Goal: Task Accomplishment & Management: Use online tool/utility

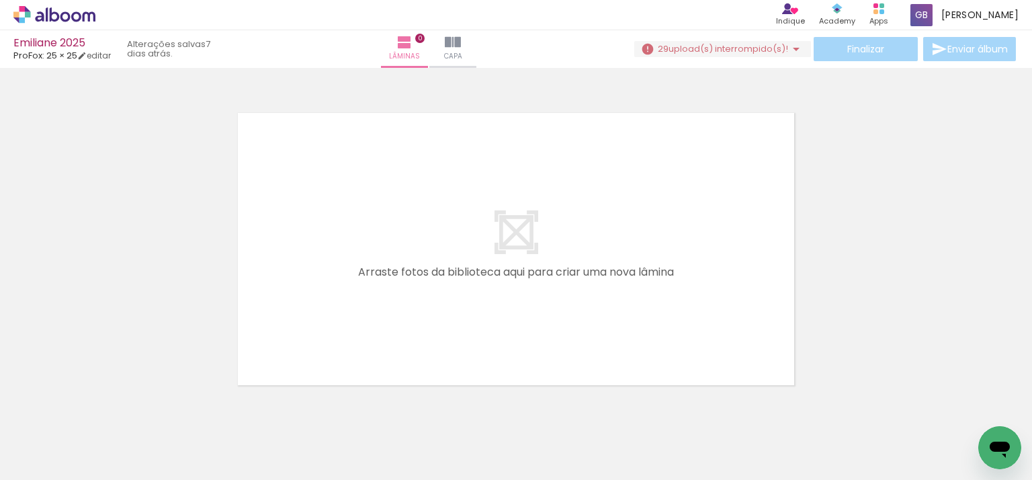
drag, startPoint x: 0, startPoint y: 0, endPoint x: 82, endPoint y: 196, distance: 212.7
click at [81, 198] on div at bounding box center [516, 232] width 1032 height 319
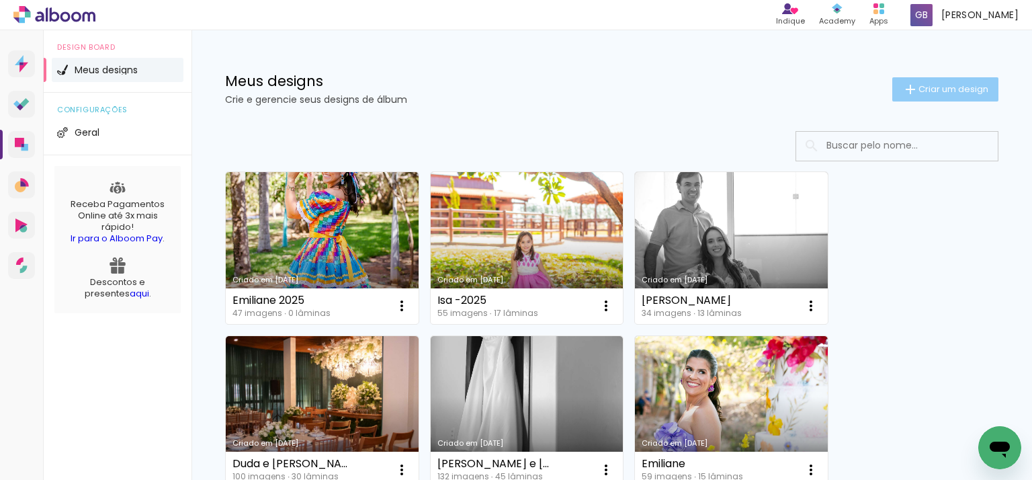
click at [919, 85] on span "Criar um design" at bounding box center [954, 89] width 70 height 9
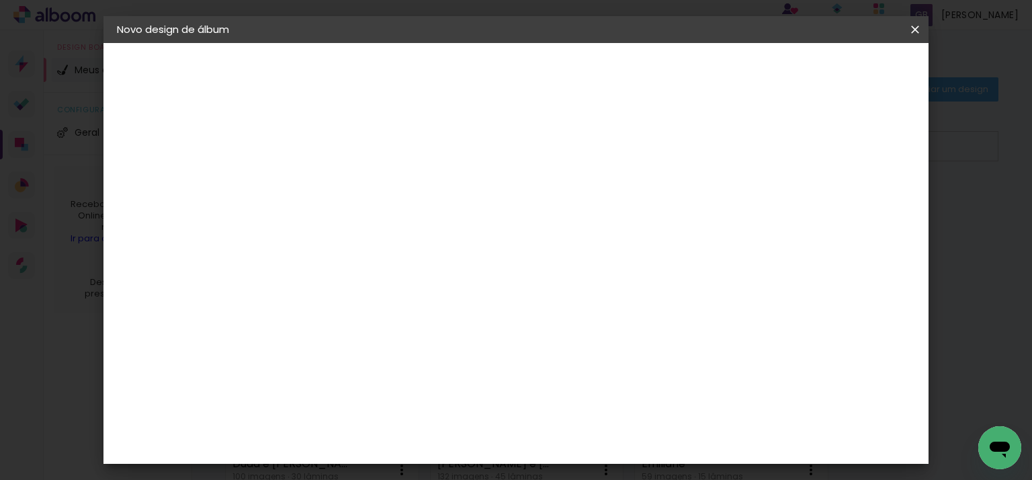
click at [341, 197] on paper-input-container "Título do álbum" at bounding box center [336, 181] width 9 height 34
type input "ALBUM OTAVIO"
type paper-input "ALBUM OTAVIO"
click at [0, 0] on slot "Avançar" at bounding box center [0, 0] width 0 height 0
click at [439, 264] on input at bounding box center [371, 255] width 136 height 17
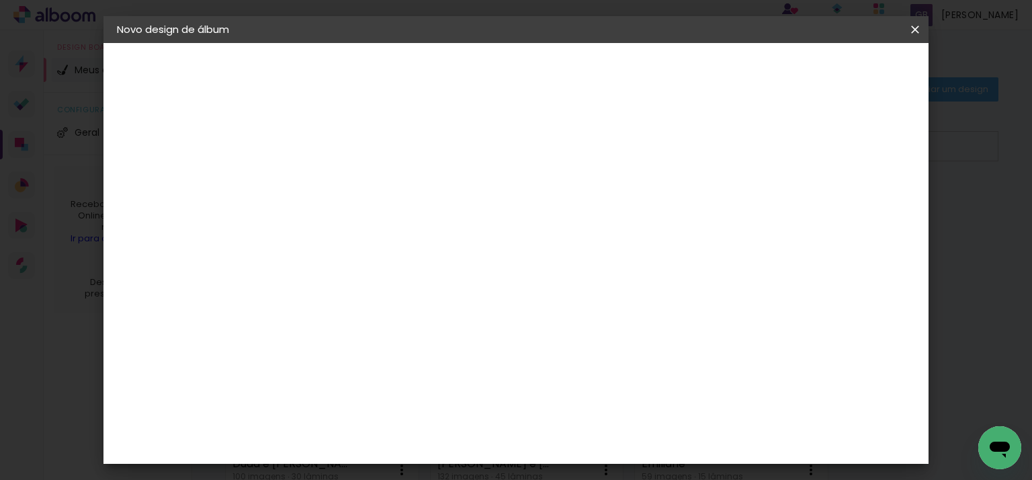
type input "PROFO"
type paper-input "PROFO"
click at [417, 310] on paper-item "ProFox" at bounding box center [357, 304] width 118 height 30
click at [0, 0] on slot "Avançar" at bounding box center [0, 0] width 0 height 0
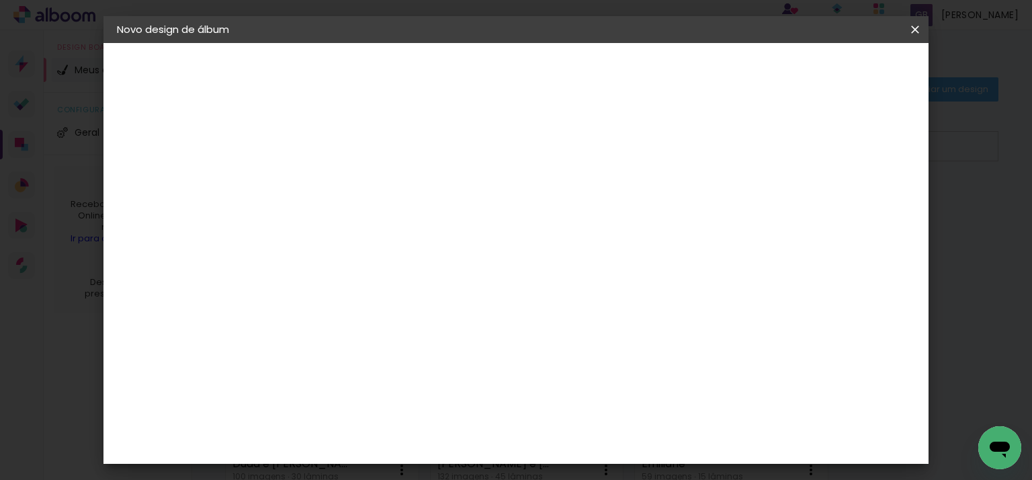
click at [427, 331] on span "20 × 20" at bounding box center [396, 349] width 63 height 36
click at [0, 0] on slot "Avançar" at bounding box center [0, 0] width 0 height 0
click at [0, 0] on slot "Mostrar sangria" at bounding box center [0, 0] width 0 height 0
type paper-checkbox "on"
click at [683, 69] on span "Iniciar design" at bounding box center [652, 71] width 61 height 9
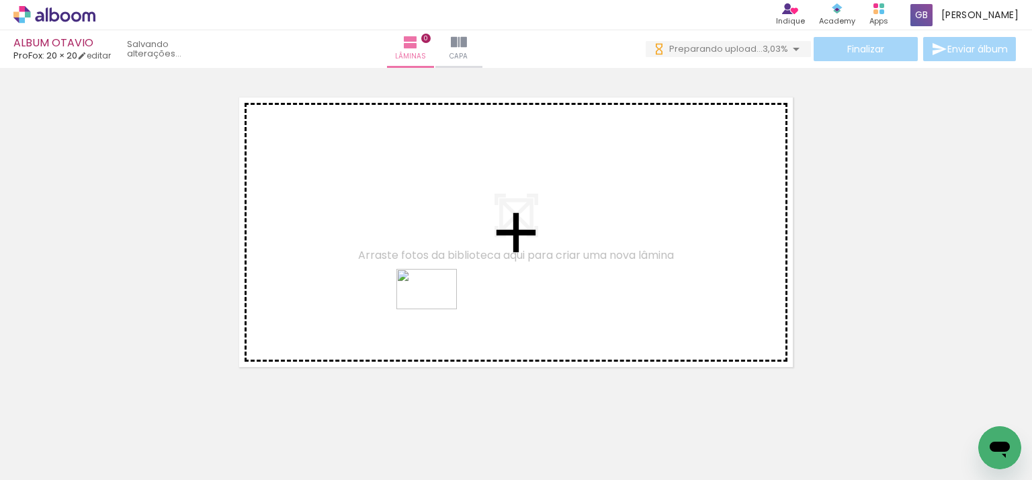
drag, startPoint x: 390, startPoint y: 440, endPoint x: 438, endPoint y: 308, distance: 139.5
click at [438, 308] on quentale-workspace at bounding box center [516, 240] width 1032 height 480
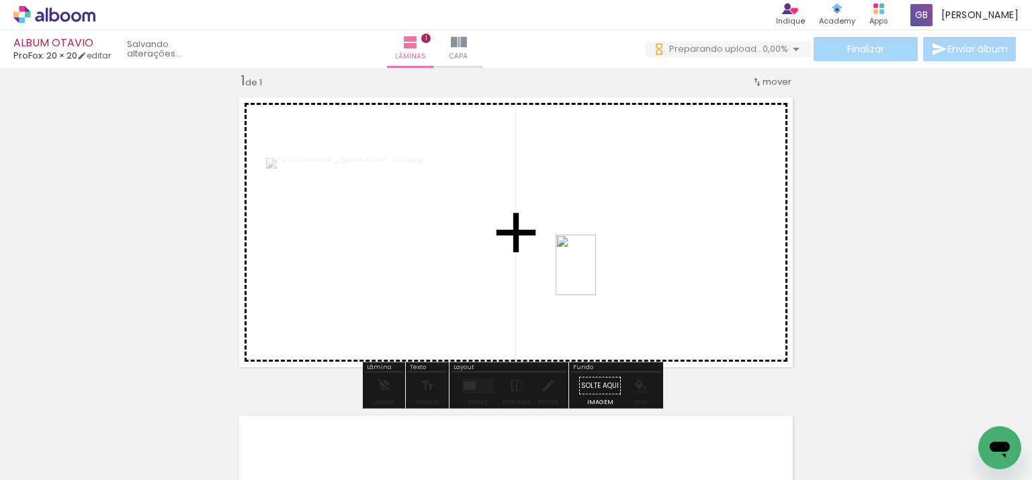
drag, startPoint x: 433, startPoint y: 441, endPoint x: 596, endPoint y: 275, distance: 232.9
click at [596, 275] on quentale-workspace at bounding box center [516, 240] width 1032 height 480
drag, startPoint x: 290, startPoint y: 442, endPoint x: 363, endPoint y: 290, distance: 167.7
click at [363, 290] on quentale-workspace at bounding box center [516, 240] width 1032 height 480
drag, startPoint x: 207, startPoint y: 443, endPoint x: 354, endPoint y: 272, distance: 225.9
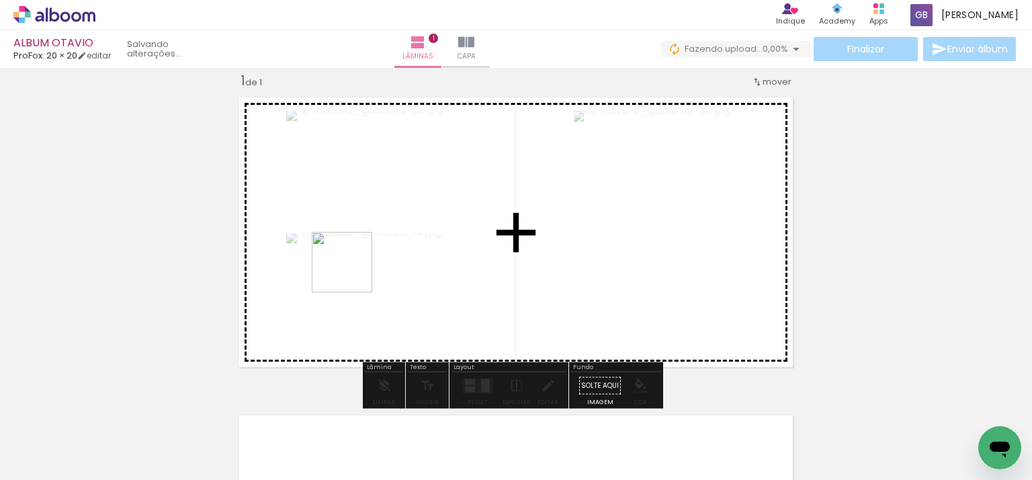
click at [354, 272] on quentale-workspace at bounding box center [516, 240] width 1032 height 480
drag, startPoint x: 175, startPoint y: 397, endPoint x: 361, endPoint y: 257, distance: 232.8
click at [361, 257] on quentale-workspace at bounding box center [516, 240] width 1032 height 480
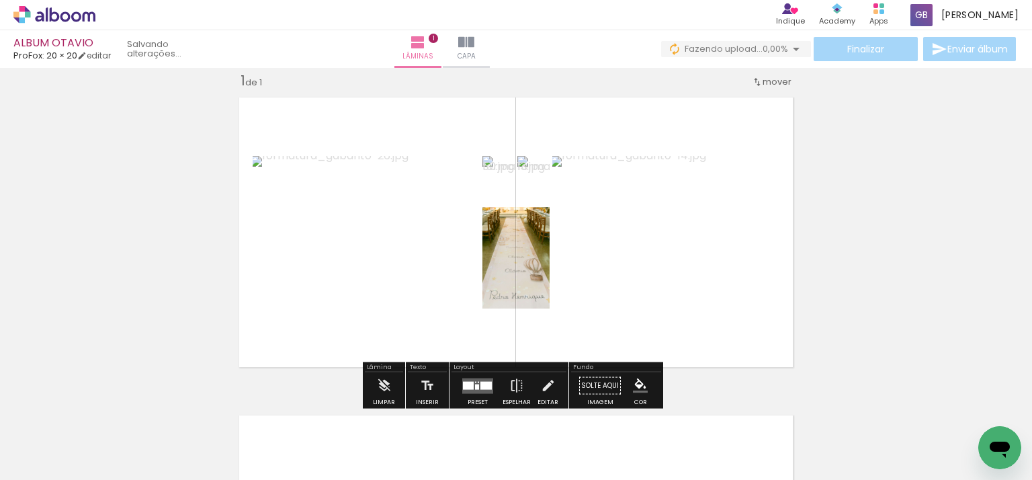
click at [462, 378] on quentale-layouter at bounding box center [477, 385] width 31 height 15
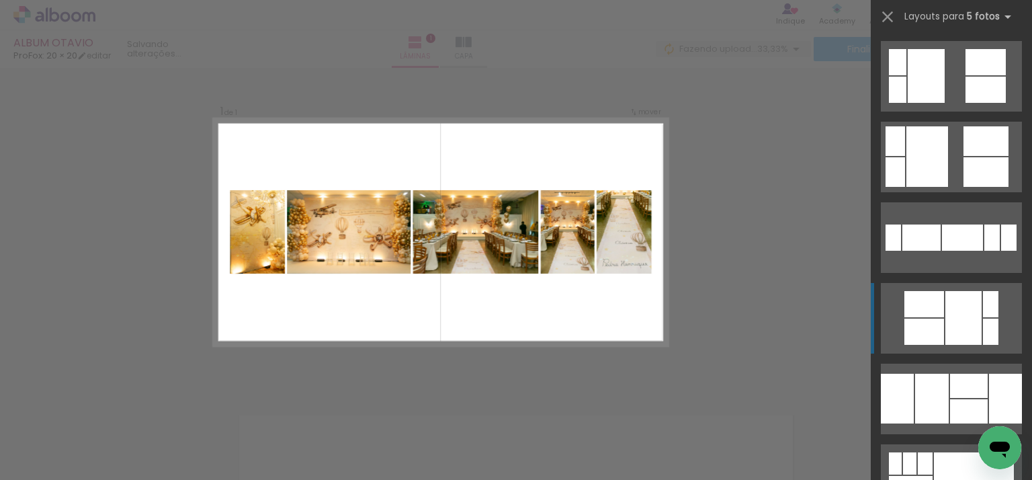
scroll to position [874, 0]
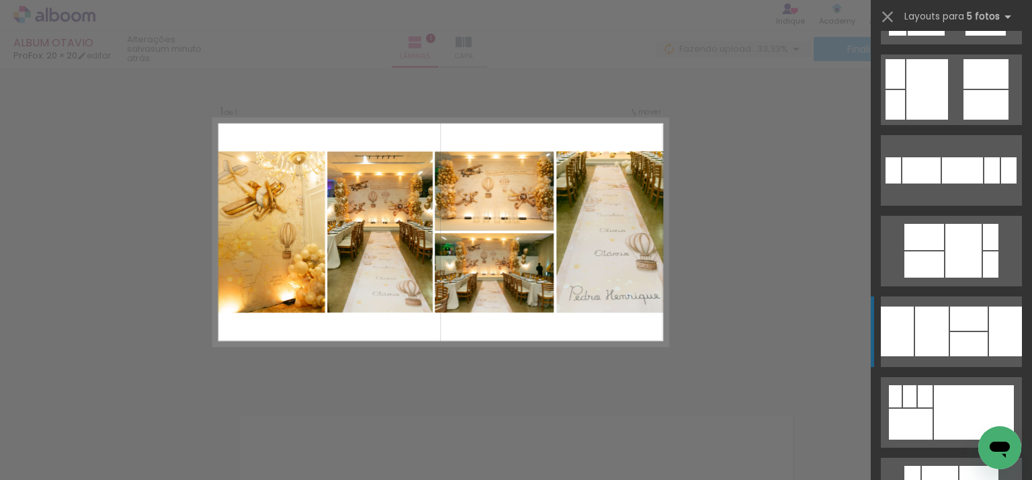
click at [915, 329] on div at bounding box center [932, 331] width 34 height 50
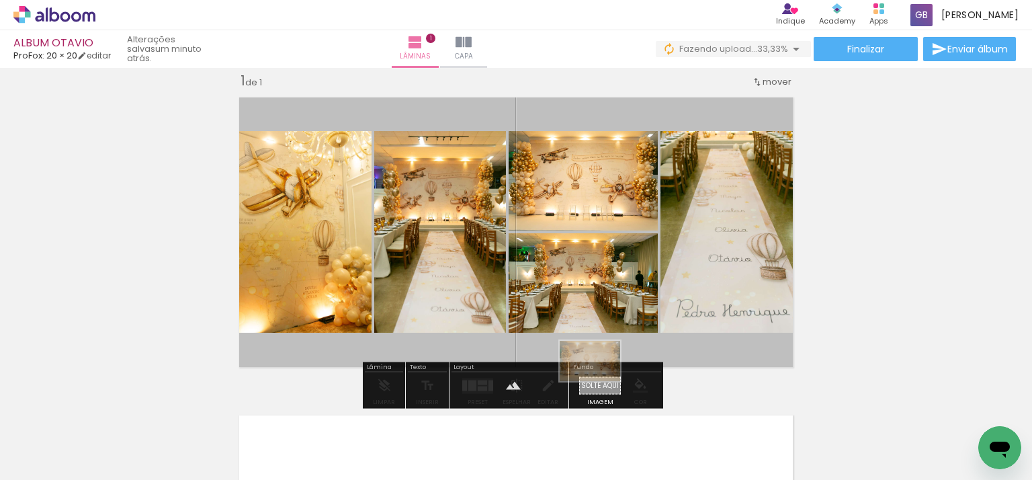
drag, startPoint x: 353, startPoint y: 436, endPoint x: 600, endPoint y: 381, distance: 253.4
click at [600, 381] on quentale-workspace at bounding box center [516, 240] width 1032 height 480
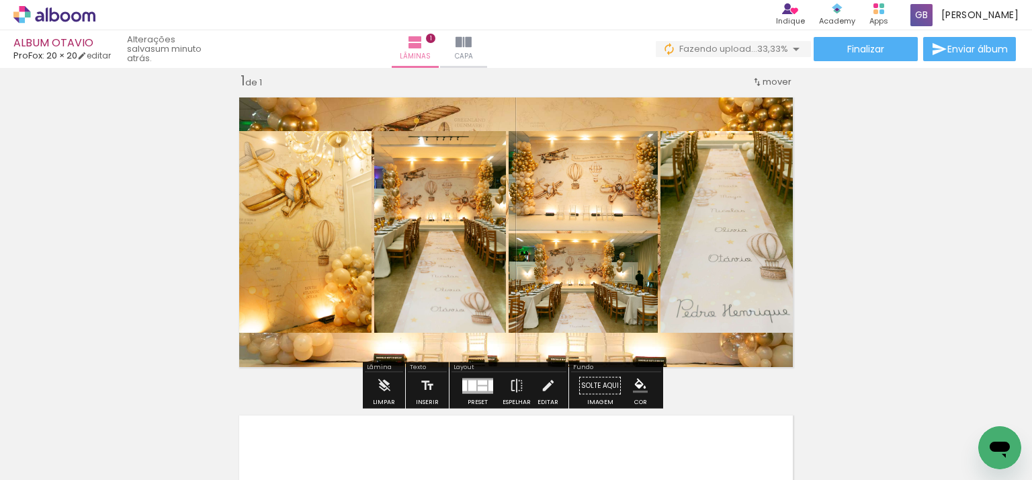
click at [722, 356] on quentale-layouter at bounding box center [516, 232] width 569 height 284
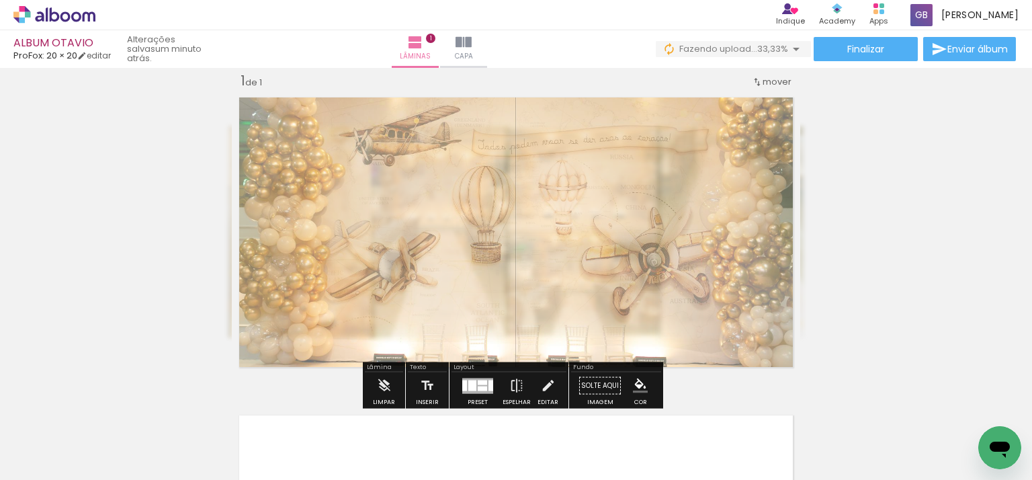
drag, startPoint x: 405, startPoint y: 125, endPoint x: 398, endPoint y: 127, distance: 7.0
type paper-slider "50"
click at [398, 127] on div at bounding box center [404, 125] width 52 height 22
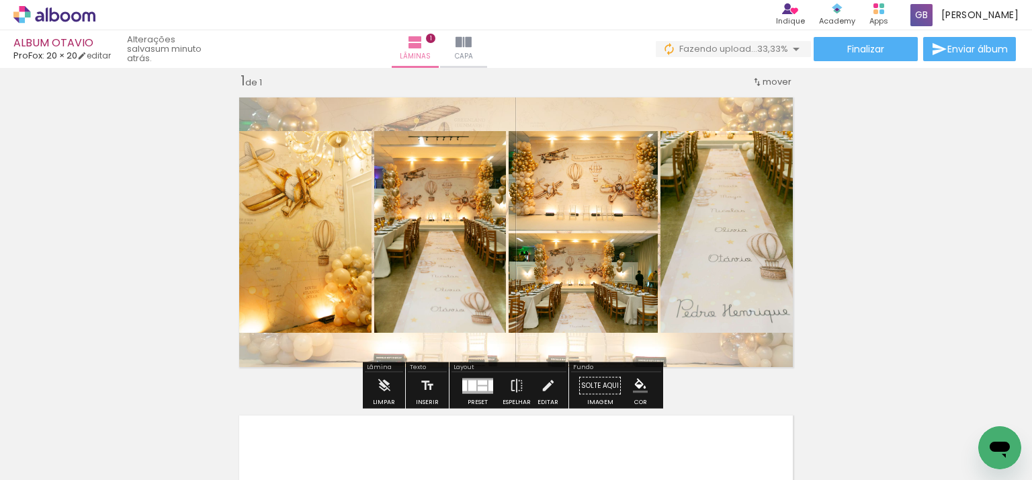
click at [881, 240] on div "Inserir lâmina 1 de 1" at bounding box center [516, 374] width 1032 height 636
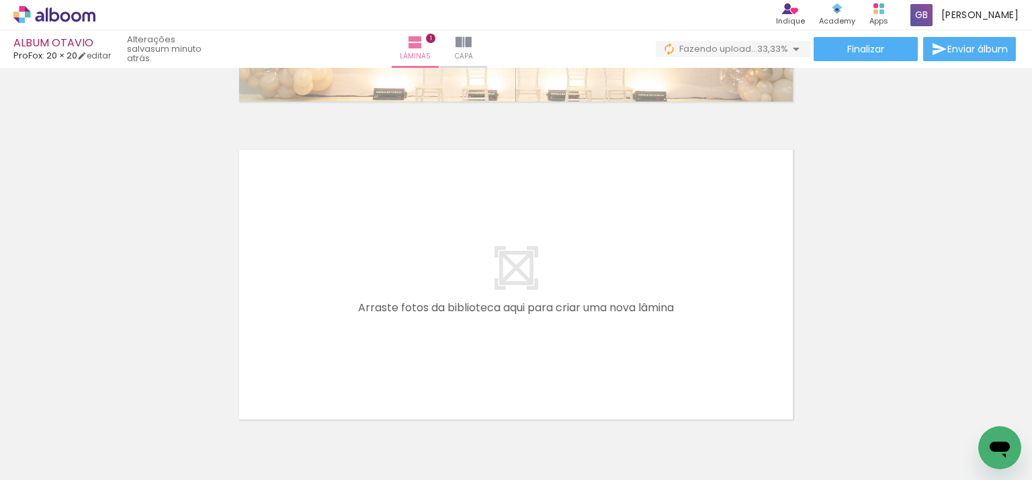
scroll to position [353, 0]
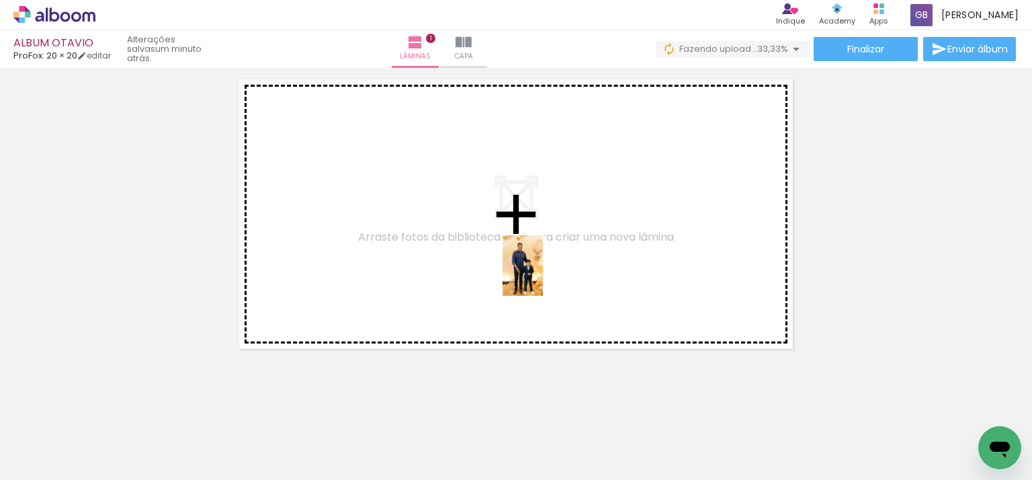
drag, startPoint x: 508, startPoint y: 452, endPoint x: 545, endPoint y: 267, distance: 188.5
click at [545, 267] on quentale-workspace at bounding box center [516, 240] width 1032 height 480
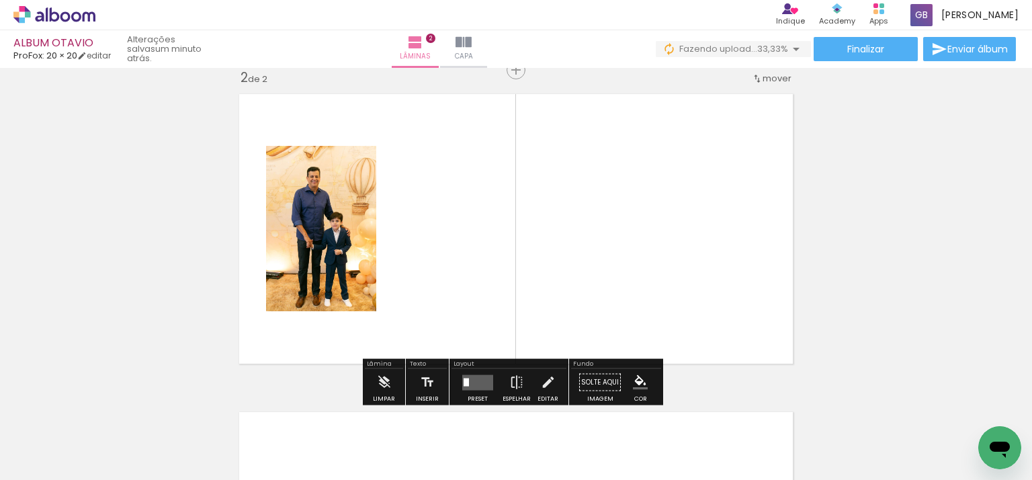
scroll to position [335, 0]
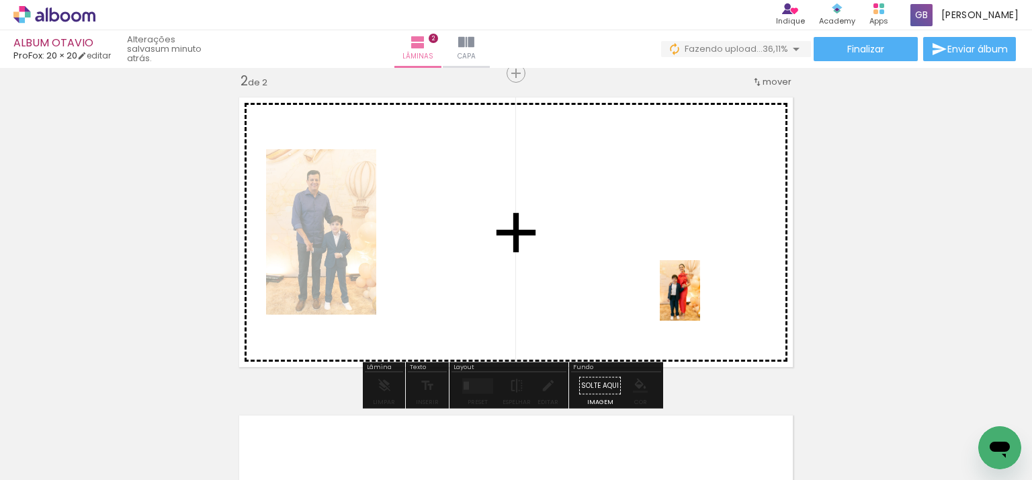
drag, startPoint x: 742, startPoint y: 436, endPoint x: 700, endPoint y: 300, distance: 141.4
click at [700, 300] on quentale-workspace at bounding box center [516, 240] width 1032 height 480
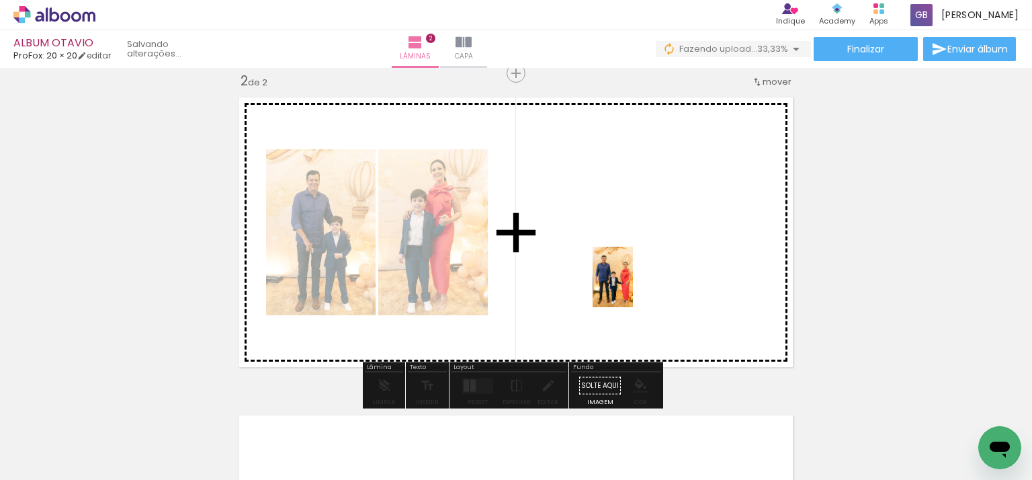
drag, startPoint x: 667, startPoint y: 443, endPoint x: 633, endPoint y: 287, distance: 159.5
click at [633, 287] on quentale-workspace at bounding box center [516, 240] width 1032 height 480
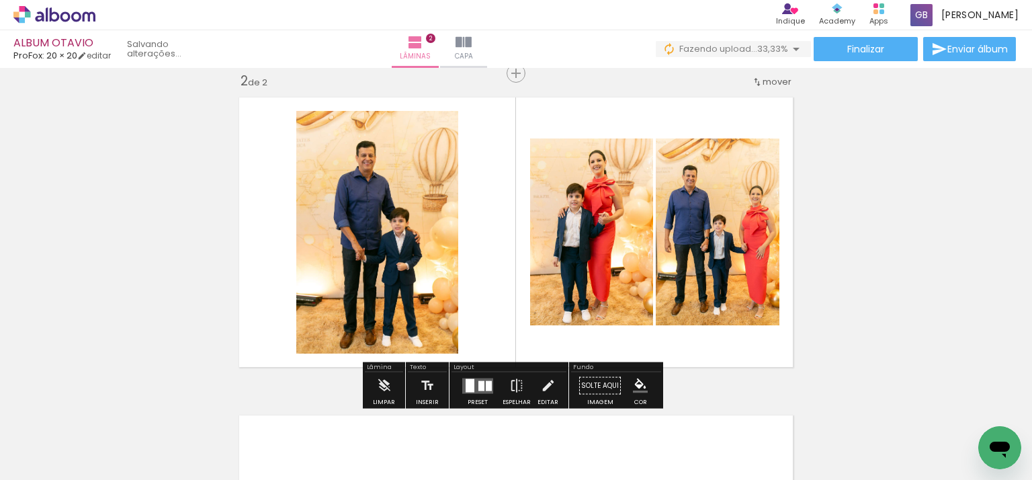
scroll to position [0, 269]
click at [473, 379] on quentale-layouter at bounding box center [477, 385] width 31 height 15
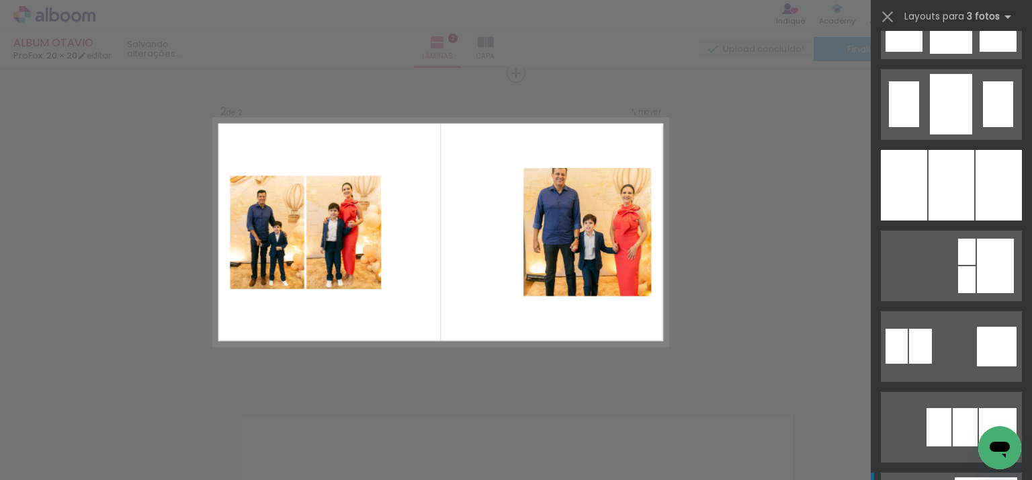
scroll to position [1143, 0]
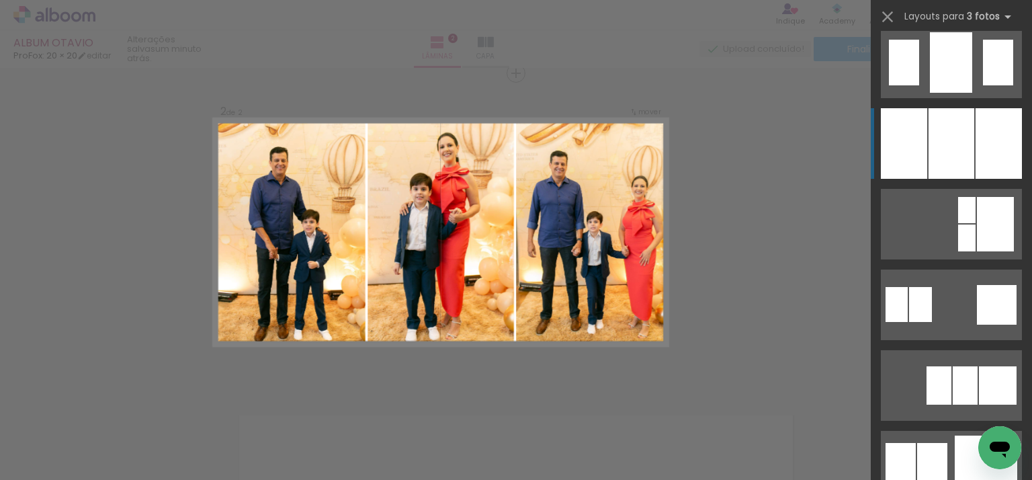
click at [929, 138] on div at bounding box center [952, 143] width 46 height 71
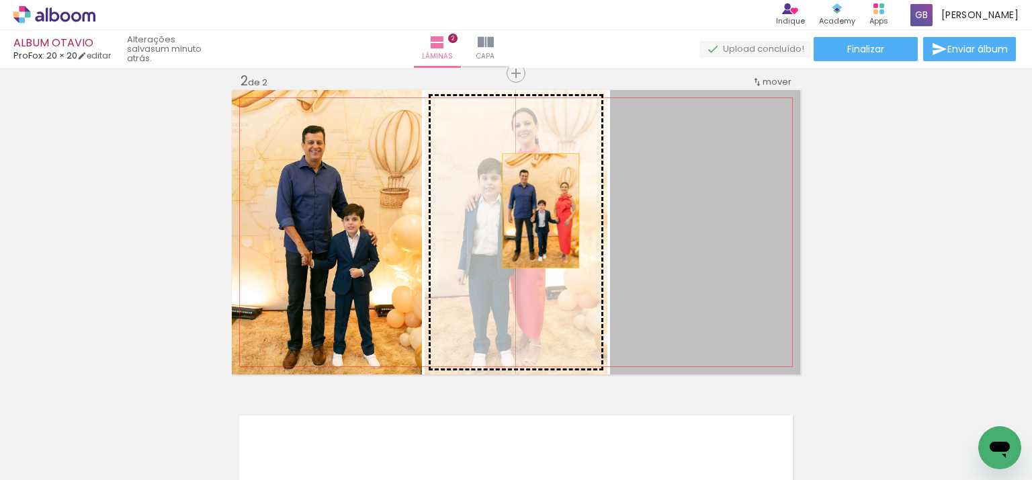
drag, startPoint x: 739, startPoint y: 231, endPoint x: 535, endPoint y: 210, distance: 204.7
click at [0, 0] on slot at bounding box center [0, 0] width 0 height 0
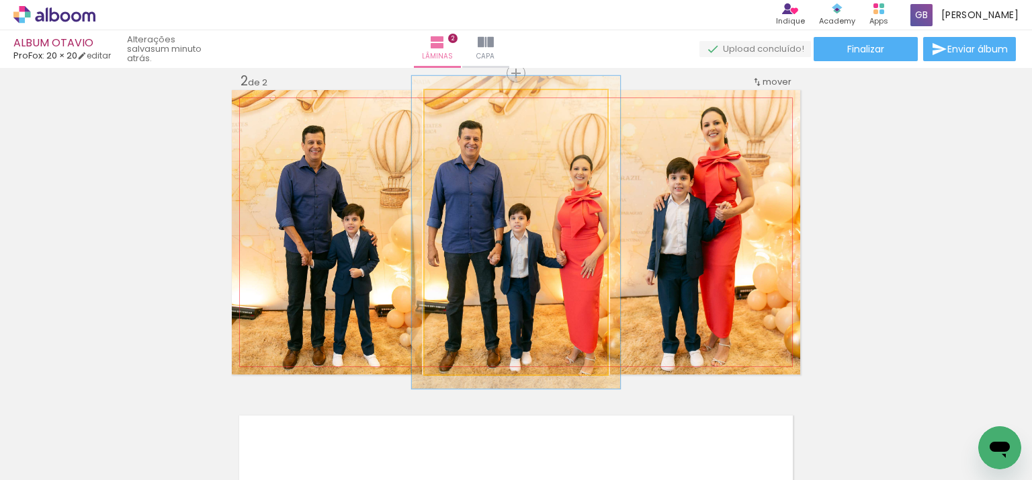
click at [458, 103] on div at bounding box center [461, 104] width 12 height 12
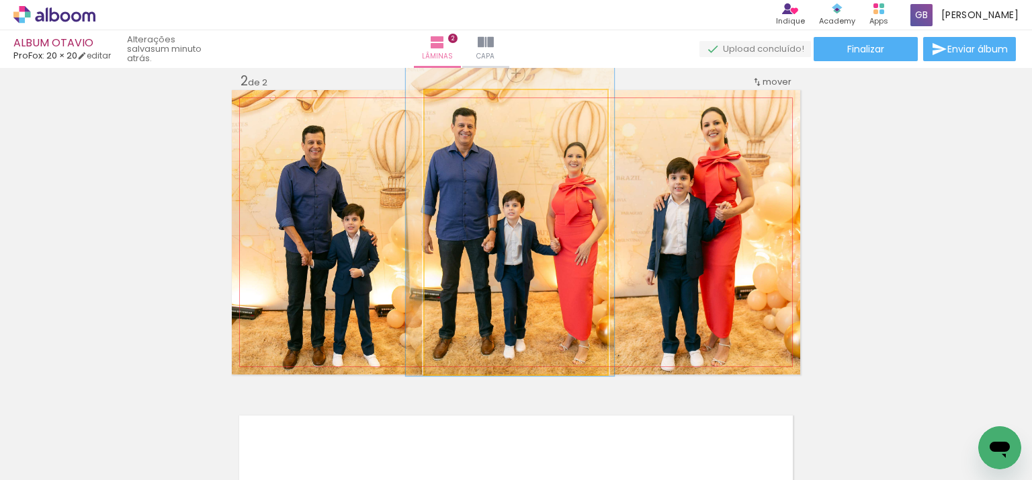
drag, startPoint x: 484, startPoint y: 190, endPoint x: 478, endPoint y: 177, distance: 14.1
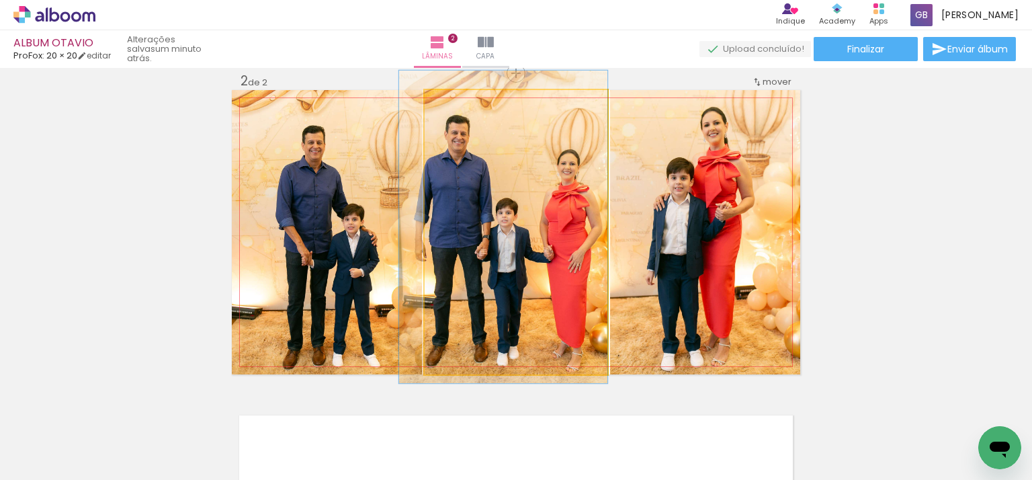
drag, startPoint x: 478, startPoint y: 177, endPoint x: 471, endPoint y: 185, distance: 10.0
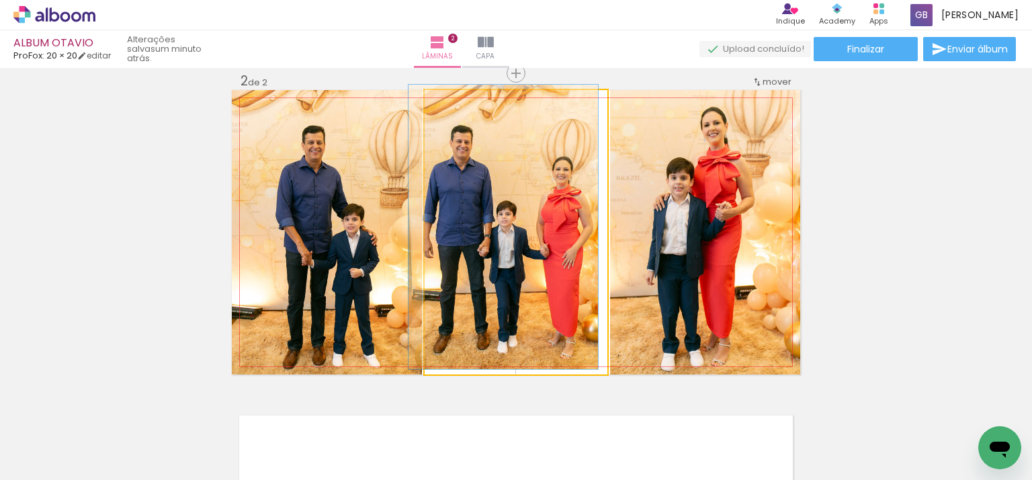
drag, startPoint x: 460, startPoint y: 102, endPoint x: 395, endPoint y: 97, distance: 64.7
click at [0, 0] on slot at bounding box center [0, 0] width 0 height 0
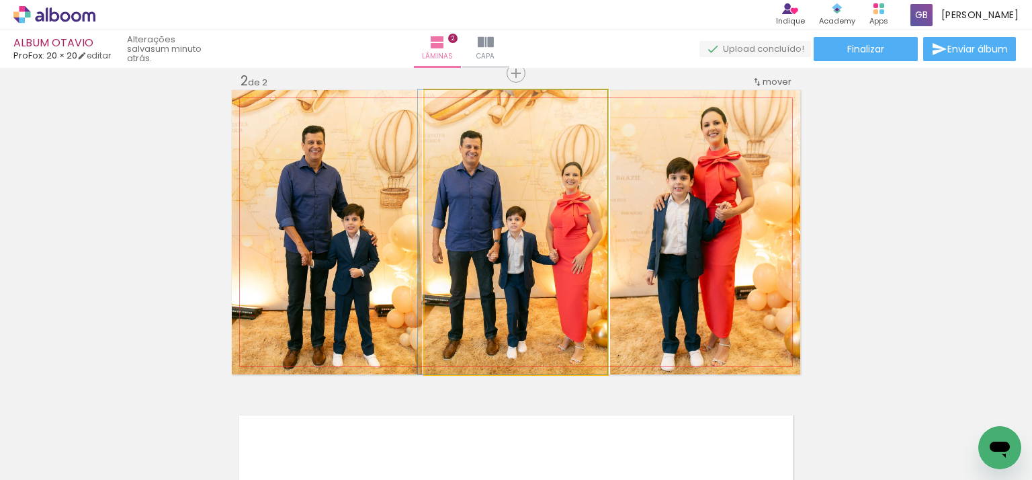
drag, startPoint x: 502, startPoint y: 203, endPoint x: 509, endPoint y: 202, distance: 6.9
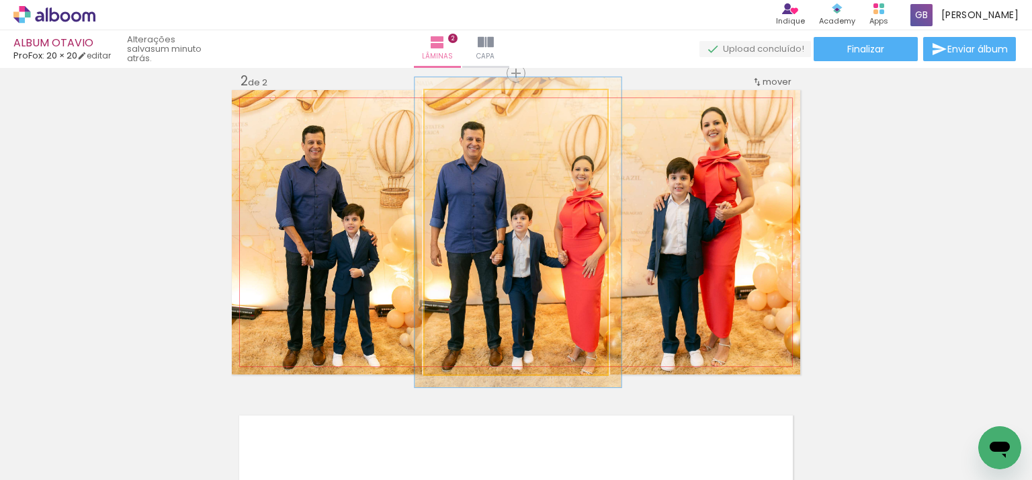
click at [456, 104] on div at bounding box center [460, 104] width 12 height 12
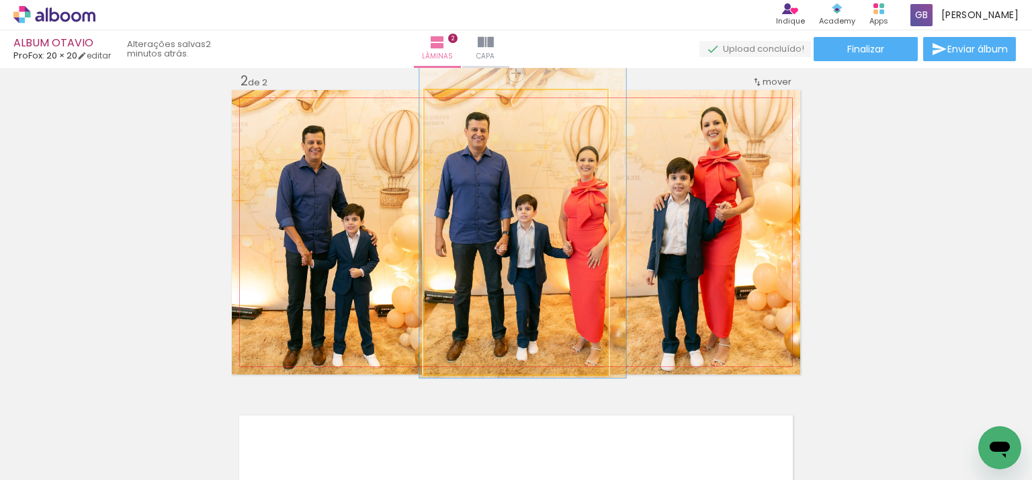
drag, startPoint x: 493, startPoint y: 162, endPoint x: 497, endPoint y: 153, distance: 10.5
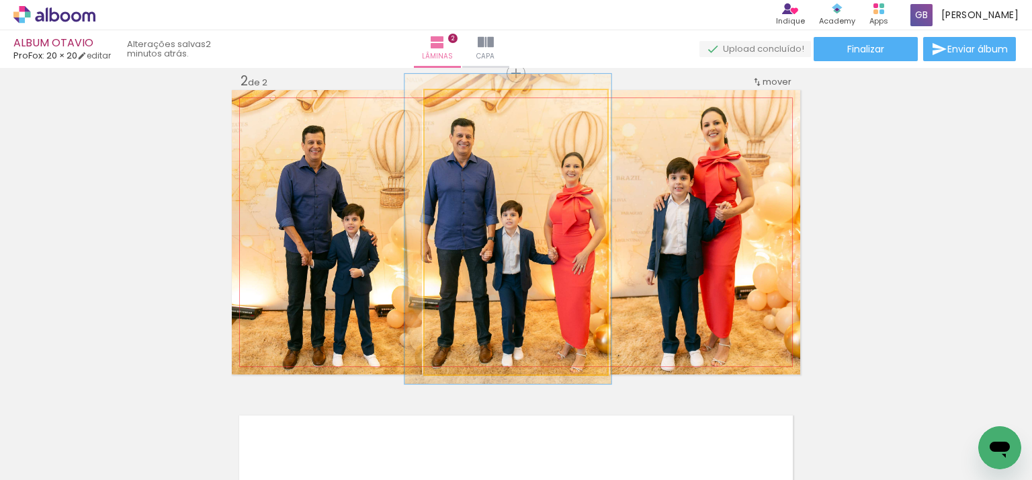
drag, startPoint x: 510, startPoint y: 178, endPoint x: 495, endPoint y: 184, distance: 16.0
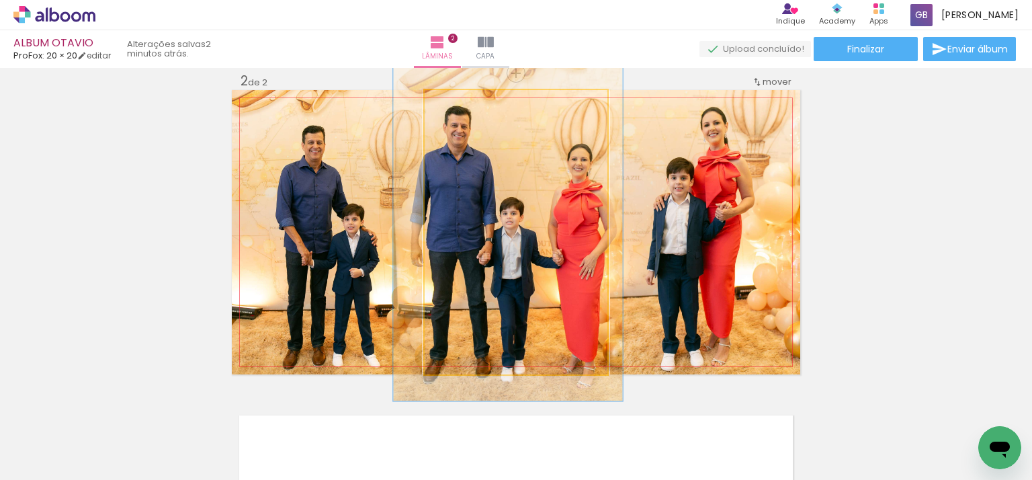
type paper-slider "122"
click at [463, 104] on div at bounding box center [467, 104] width 12 height 12
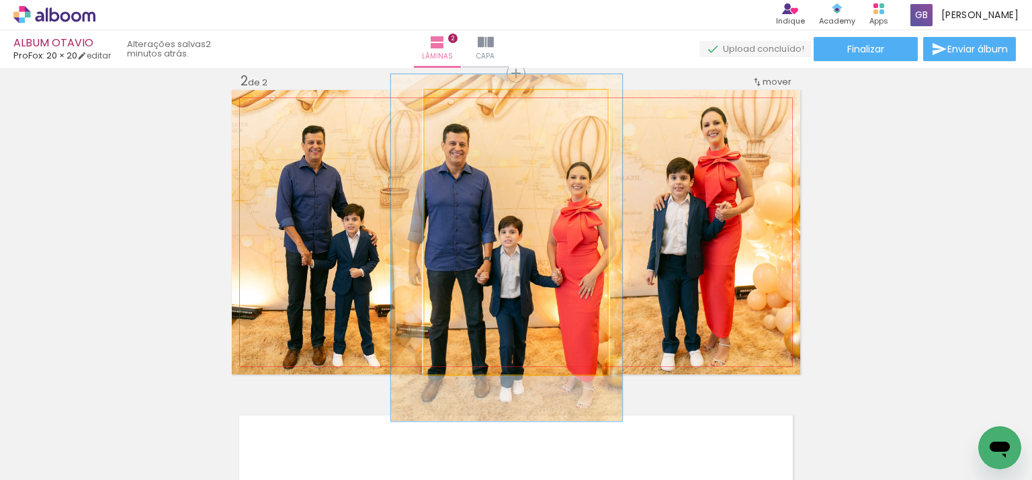
drag, startPoint x: 540, startPoint y: 142, endPoint x: 538, endPoint y: 159, distance: 17.6
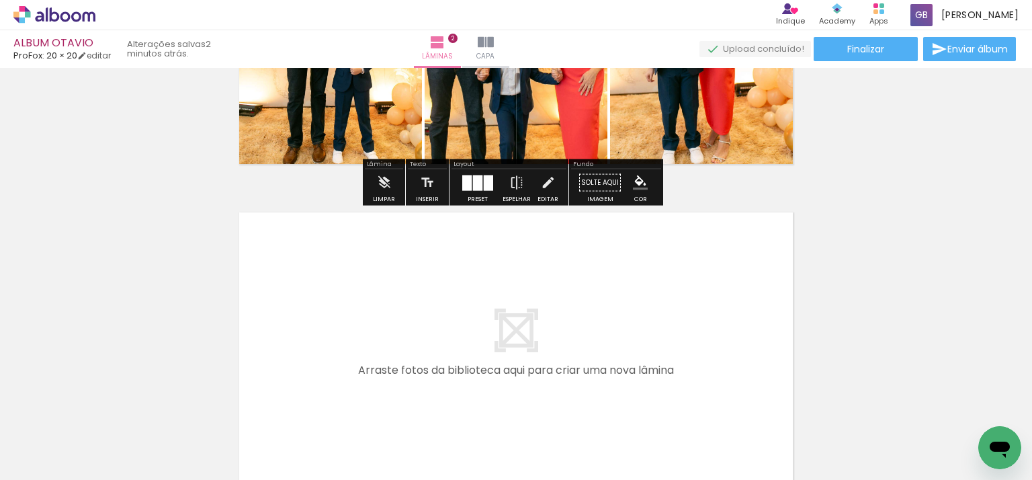
scroll to position [671, 0]
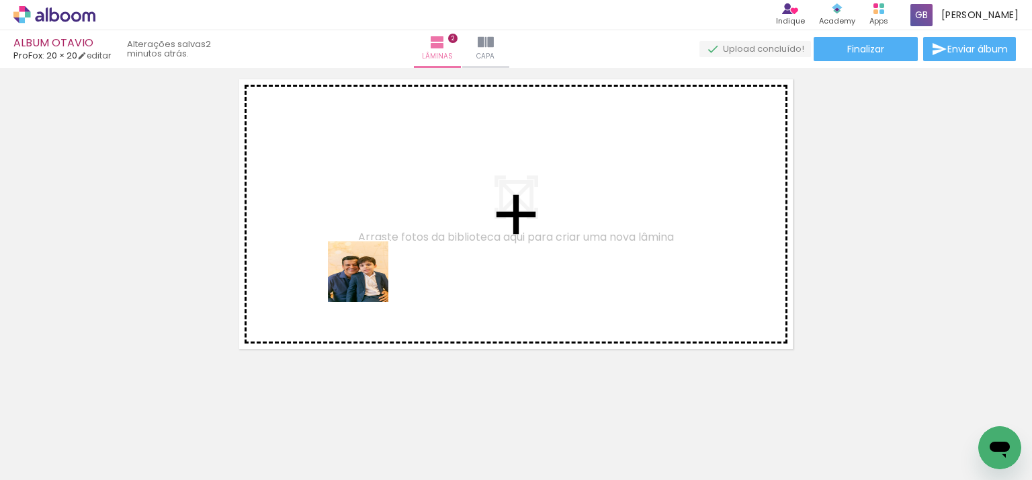
drag, startPoint x: 335, startPoint y: 413, endPoint x: 369, endPoint y: 274, distance: 143.9
click at [369, 274] on quentale-workspace at bounding box center [516, 240] width 1032 height 480
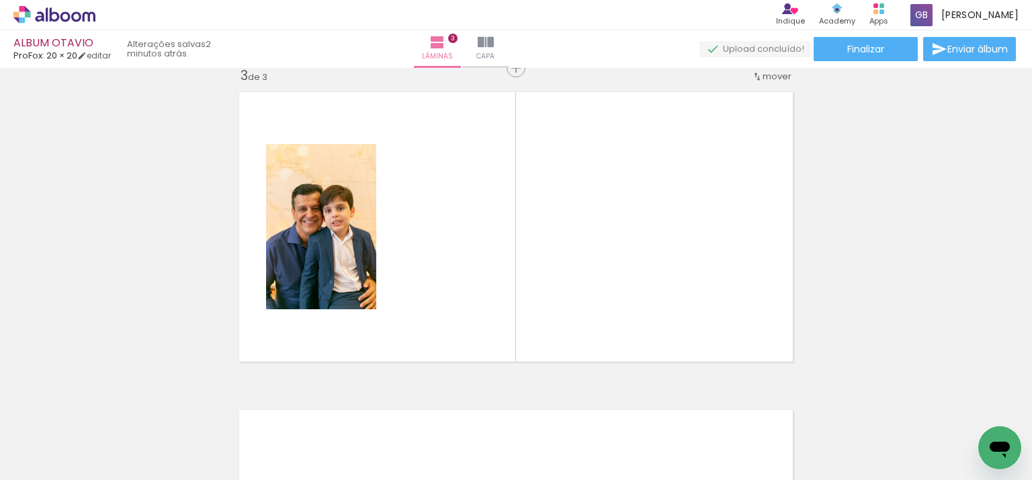
scroll to position [653, 0]
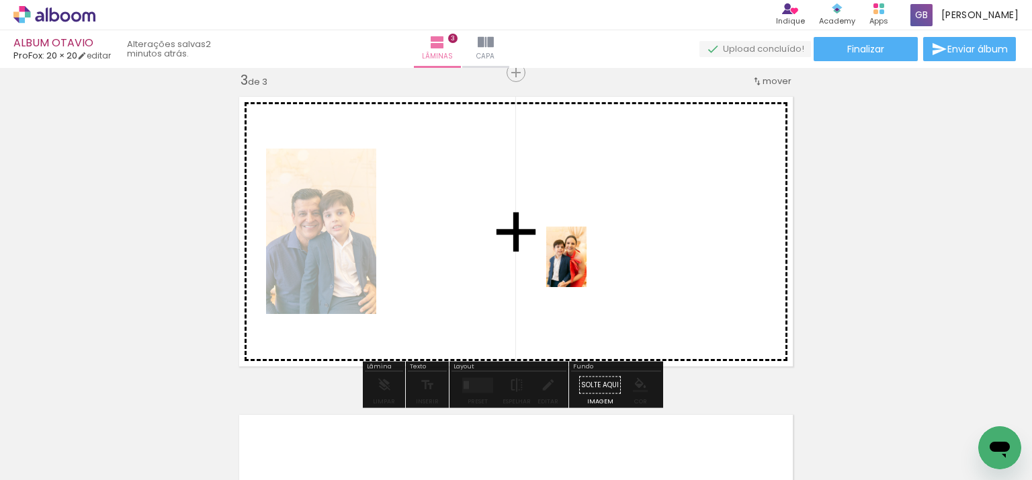
drag, startPoint x: 556, startPoint y: 437, endPoint x: 624, endPoint y: 405, distance: 74.3
click at [587, 265] on quentale-workspace at bounding box center [516, 240] width 1032 height 480
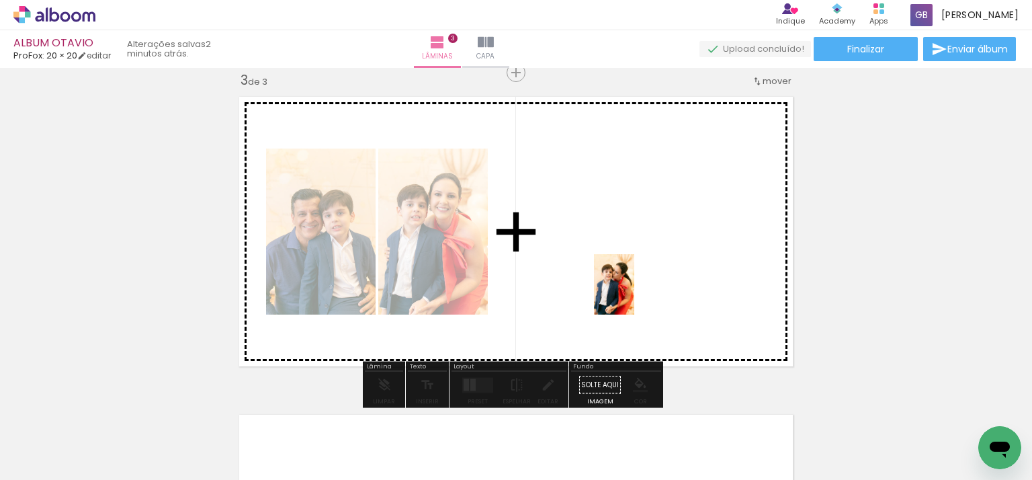
drag, startPoint x: 634, startPoint y: 446, endPoint x: 690, endPoint y: 407, distance: 67.7
click at [634, 290] on quentale-workspace at bounding box center [516, 240] width 1032 height 480
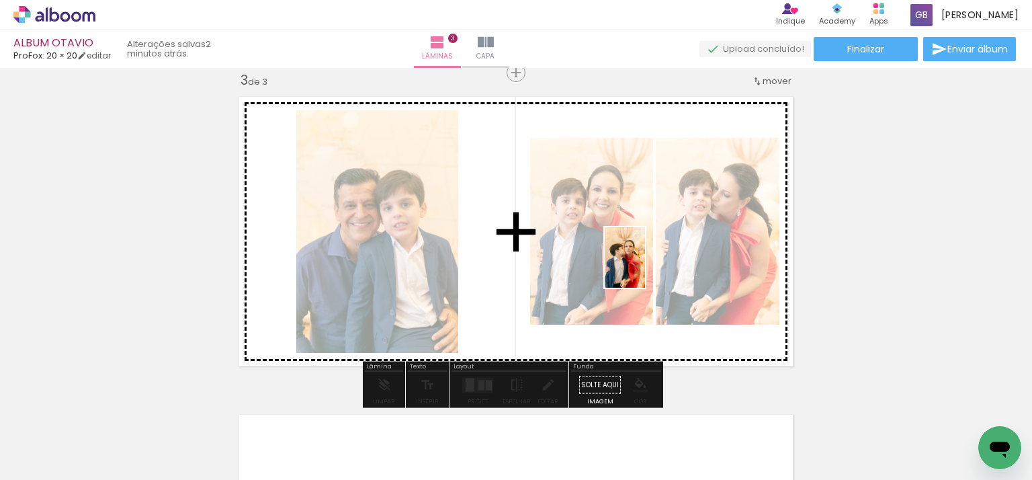
drag, startPoint x: 690, startPoint y: 439, endPoint x: 645, endPoint y: 264, distance: 180.3
click at [645, 264] on quentale-workspace at bounding box center [516, 240] width 1032 height 480
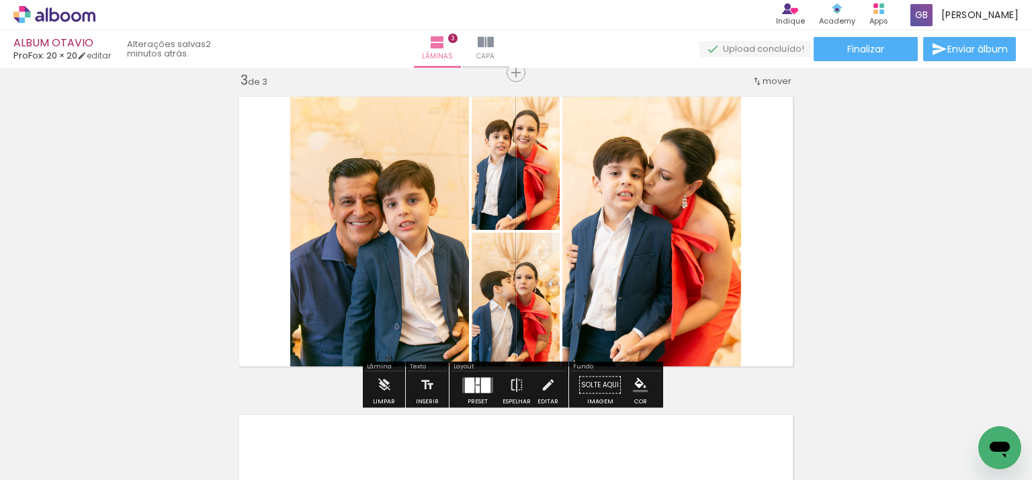
click at [470, 385] on div at bounding box center [469, 384] width 9 height 15
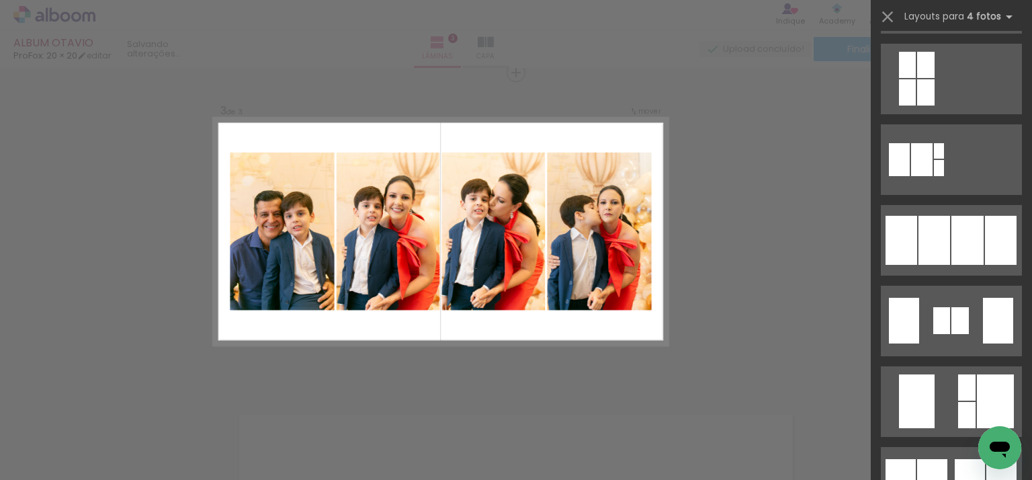
scroll to position [807, 0]
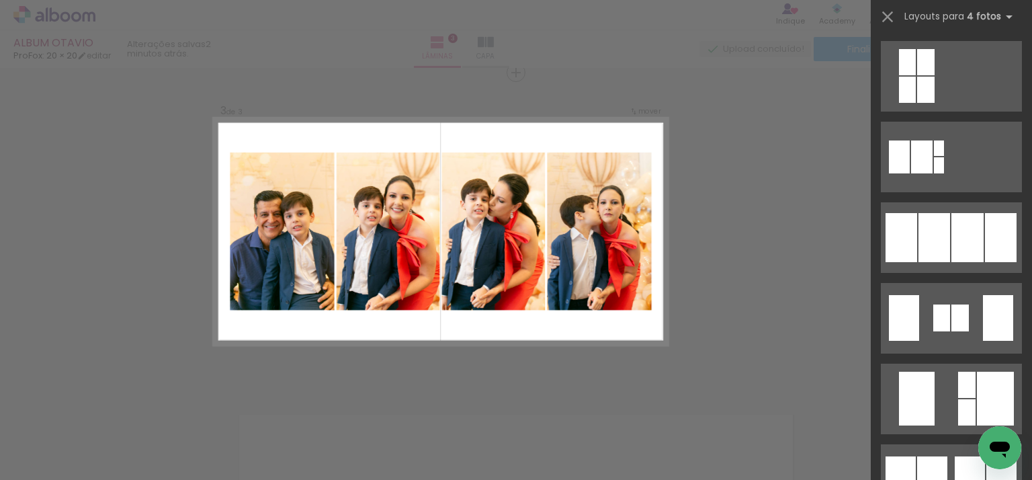
click at [952, 229] on div at bounding box center [968, 237] width 32 height 49
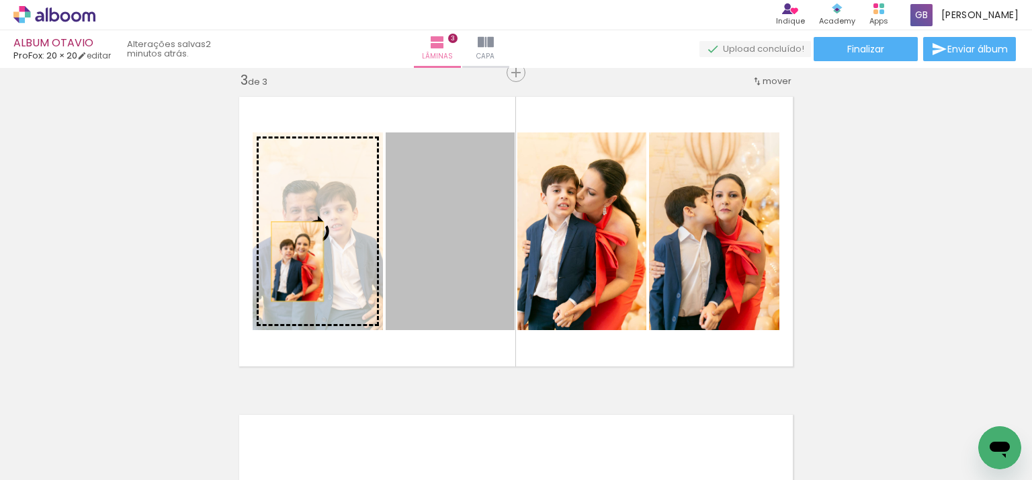
drag, startPoint x: 452, startPoint y: 270, endPoint x: 290, endPoint y: 261, distance: 162.2
click at [0, 0] on slot at bounding box center [0, 0] width 0 height 0
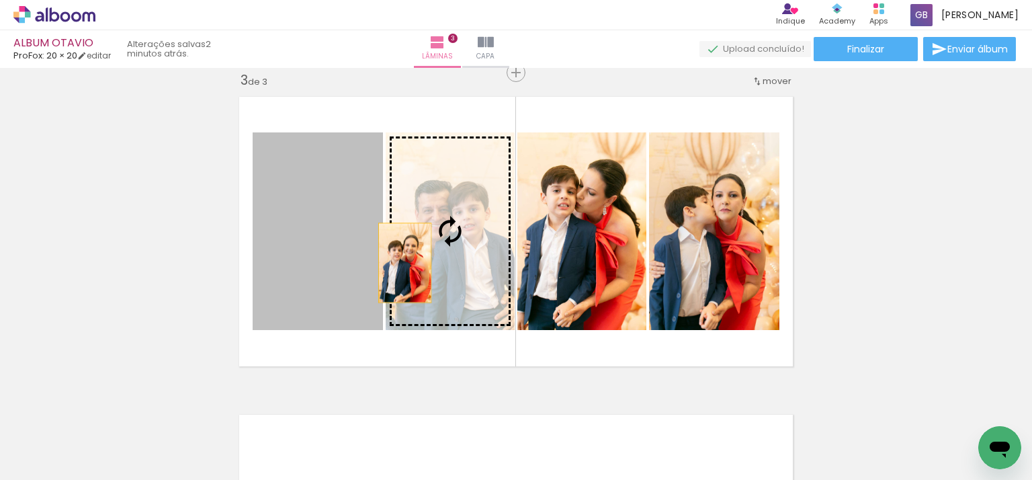
drag, startPoint x: 270, startPoint y: 263, endPoint x: 403, endPoint y: 262, distance: 133.1
click at [0, 0] on slot at bounding box center [0, 0] width 0 height 0
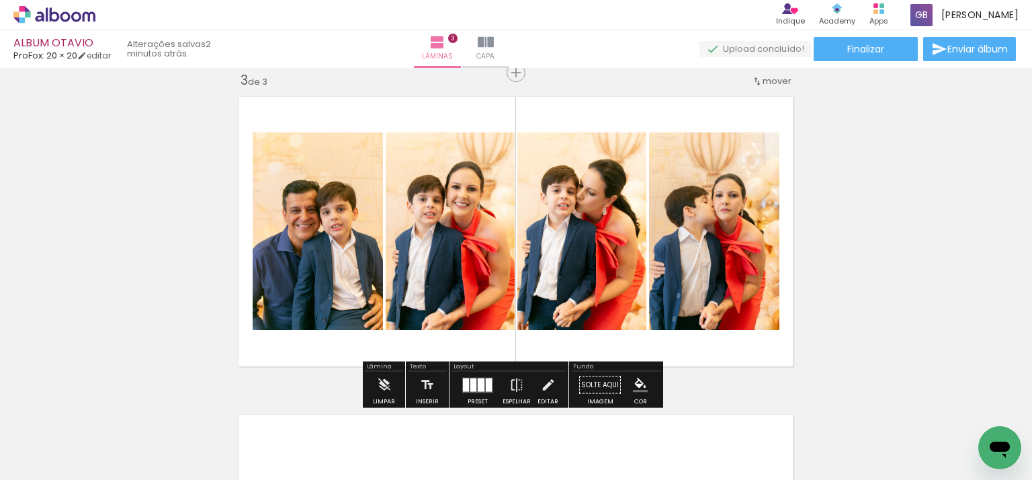
click at [473, 381] on div at bounding box center [473, 384] width 6 height 13
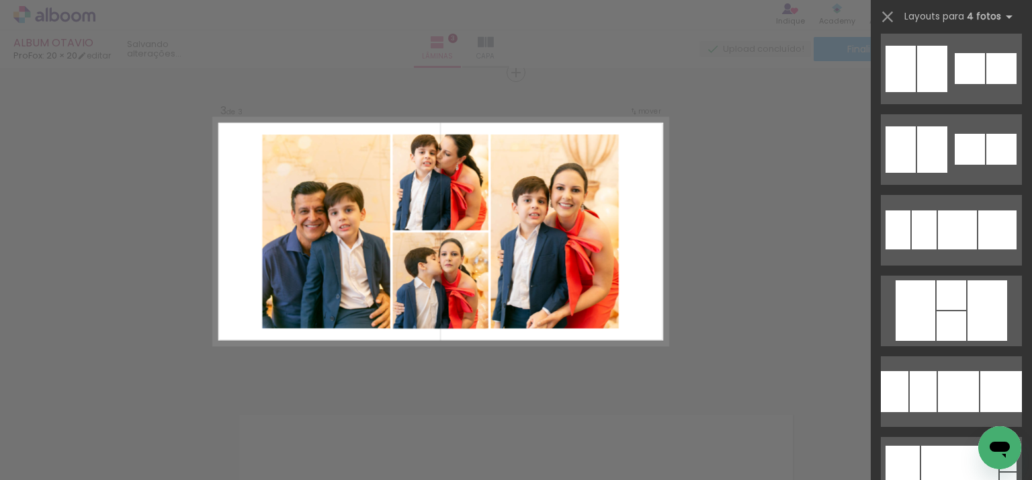
scroll to position [3925, 0]
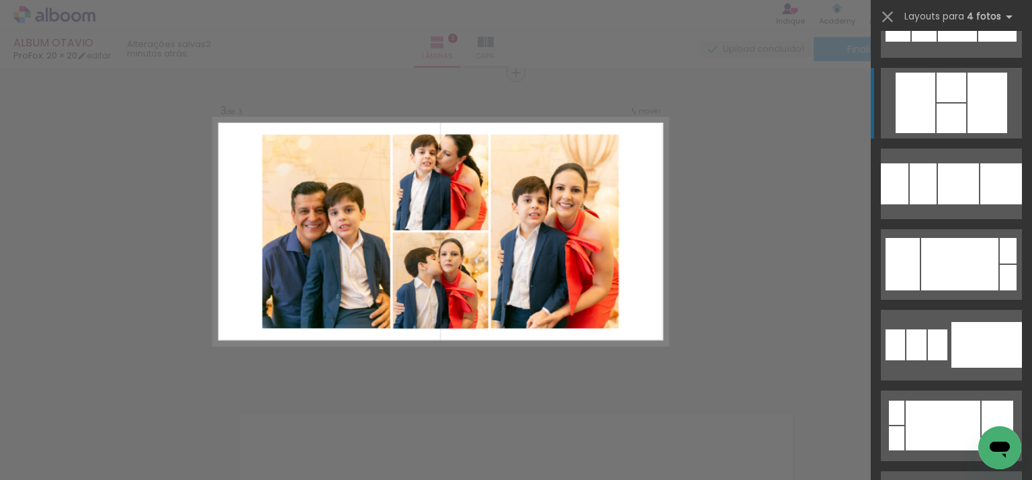
click at [925, 101] on div at bounding box center [916, 103] width 40 height 60
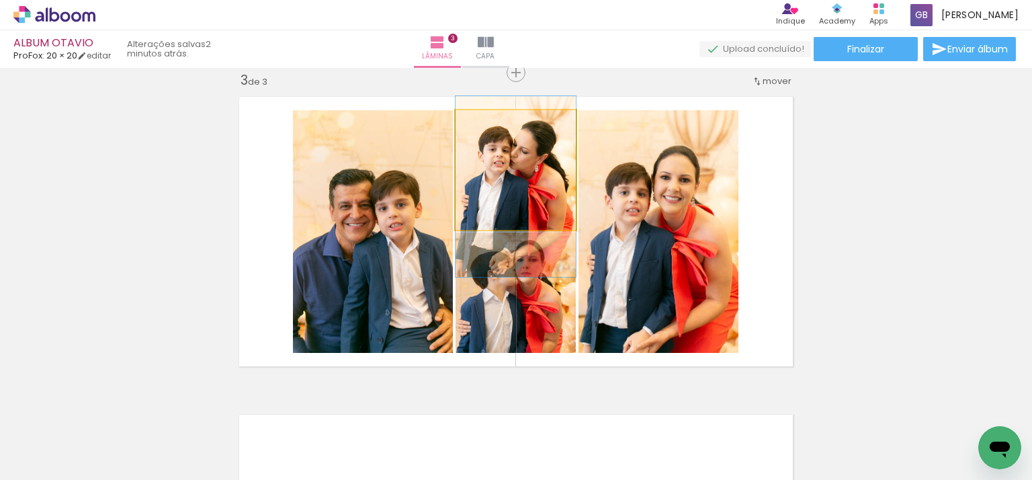
drag, startPoint x: 526, startPoint y: 167, endPoint x: 526, endPoint y: 183, distance: 16.8
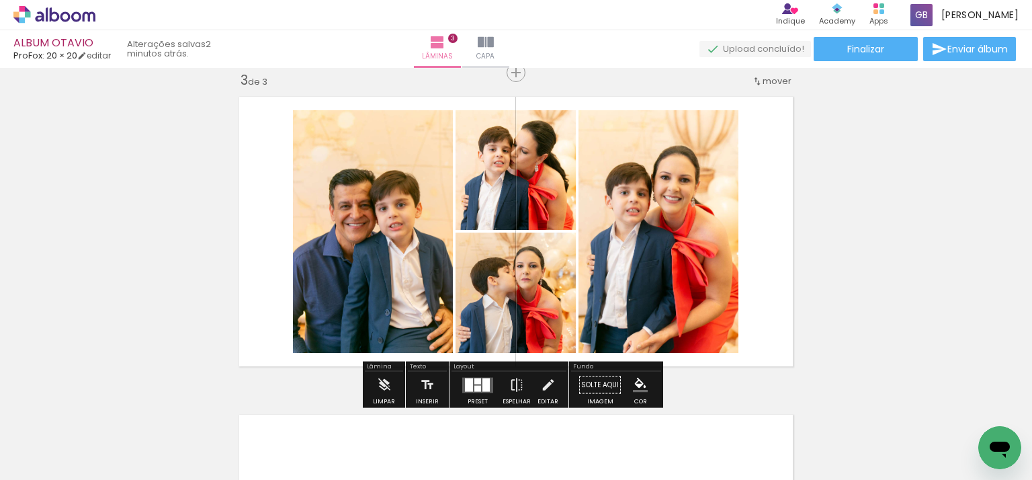
click at [727, 263] on quentale-photo at bounding box center [659, 231] width 160 height 243
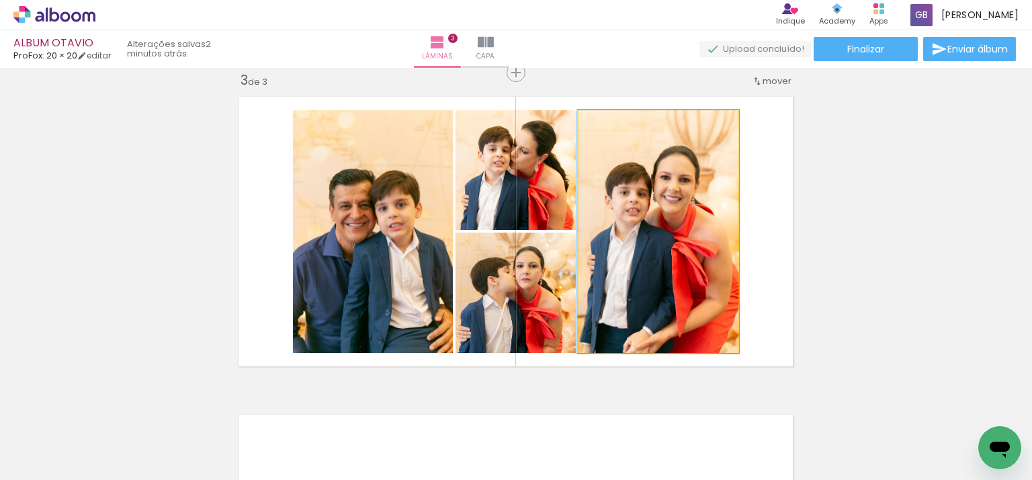
click at [727, 263] on quentale-photo at bounding box center [659, 231] width 160 height 243
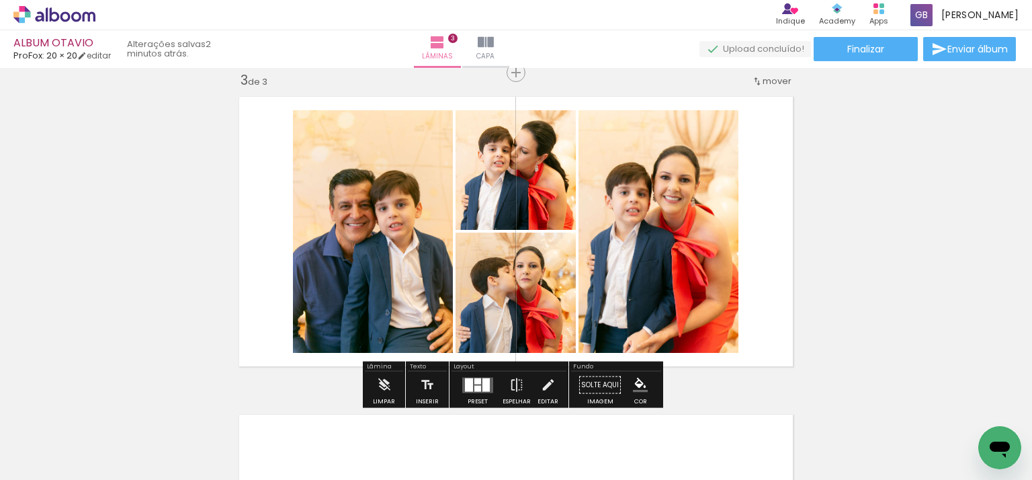
click at [686, 231] on quentale-photo at bounding box center [659, 231] width 160 height 243
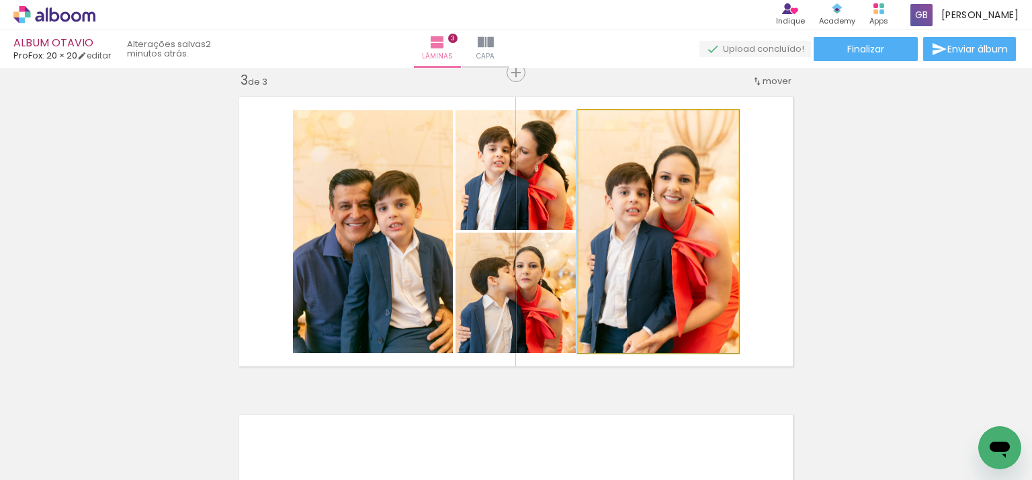
click at [686, 231] on quentale-photo at bounding box center [659, 231] width 160 height 243
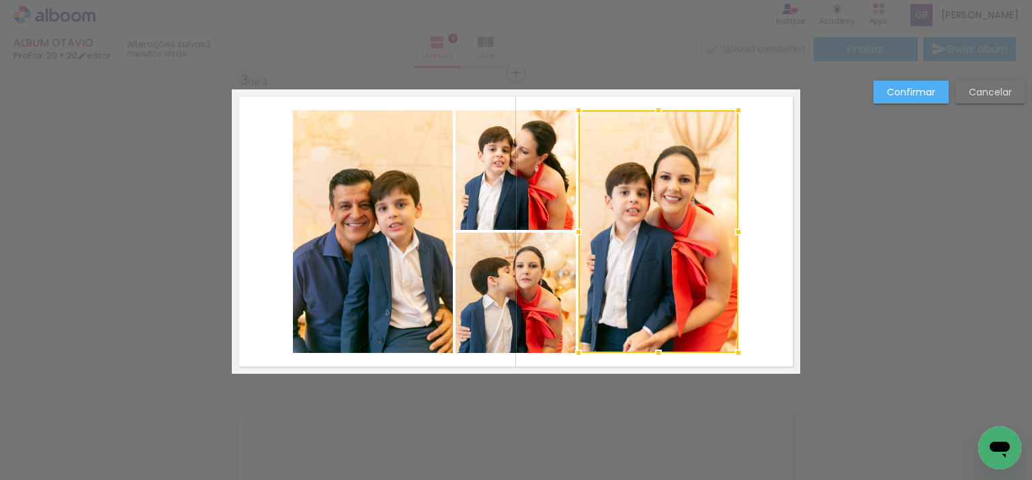
click at [686, 231] on div at bounding box center [659, 231] width 160 height 243
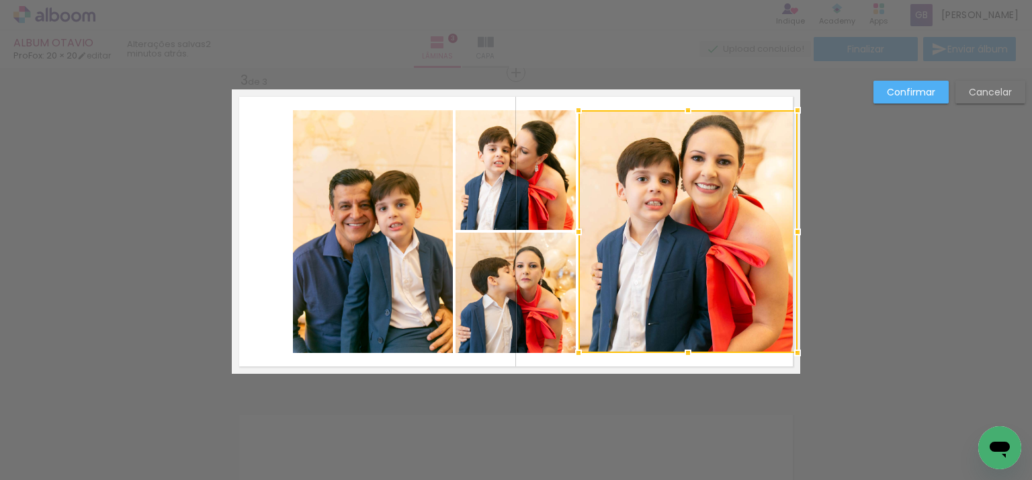
drag, startPoint x: 736, startPoint y: 232, endPoint x: 798, endPoint y: 233, distance: 61.8
click at [798, 233] on div at bounding box center [797, 231] width 27 height 27
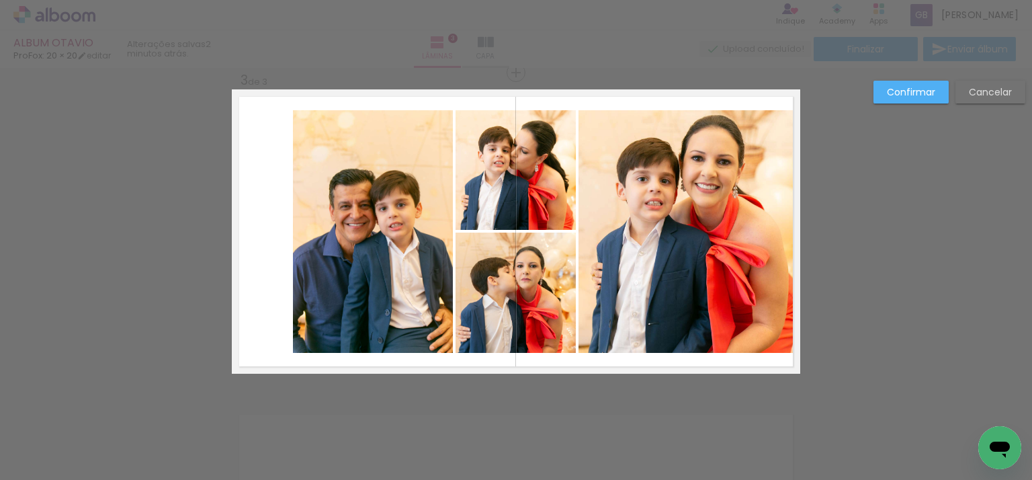
click at [353, 264] on quentale-photo at bounding box center [373, 231] width 160 height 243
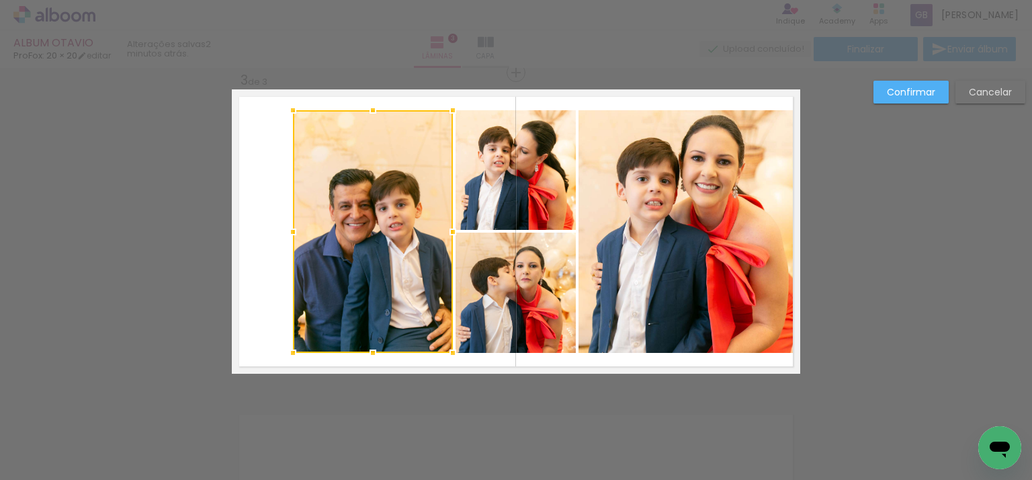
click at [353, 264] on div at bounding box center [373, 231] width 160 height 243
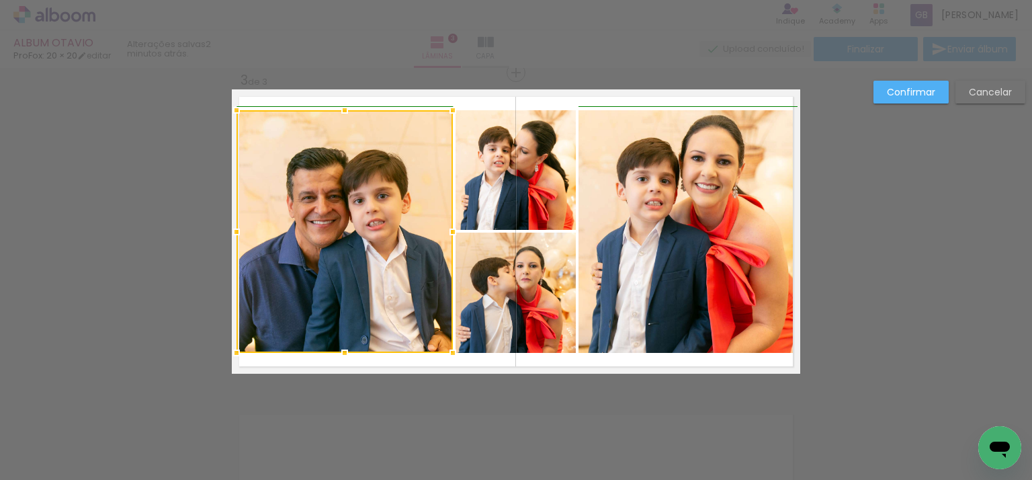
drag, startPoint x: 285, startPoint y: 230, endPoint x: 215, endPoint y: 221, distance: 70.4
click at [223, 222] on div at bounding box center [236, 231] width 27 height 27
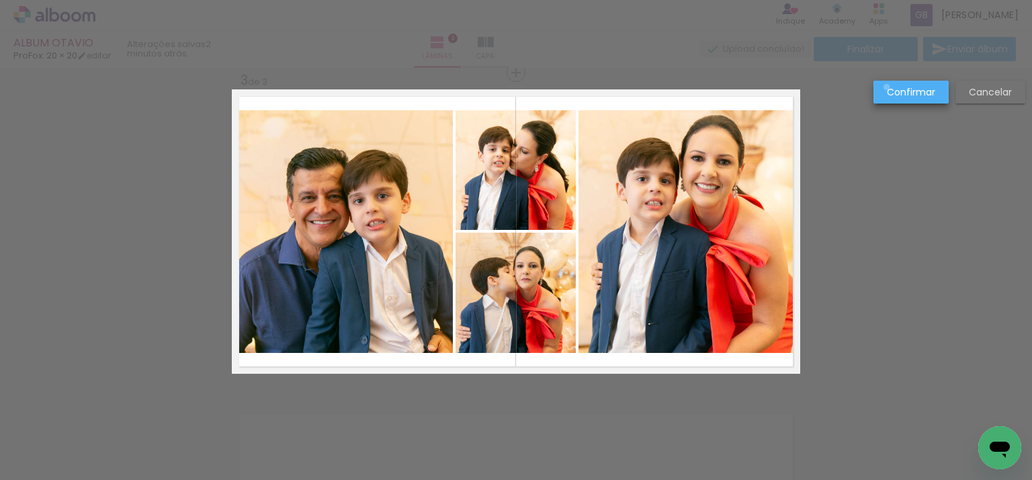
click at [0, 0] on slot "Confirmar" at bounding box center [0, 0] width 0 height 0
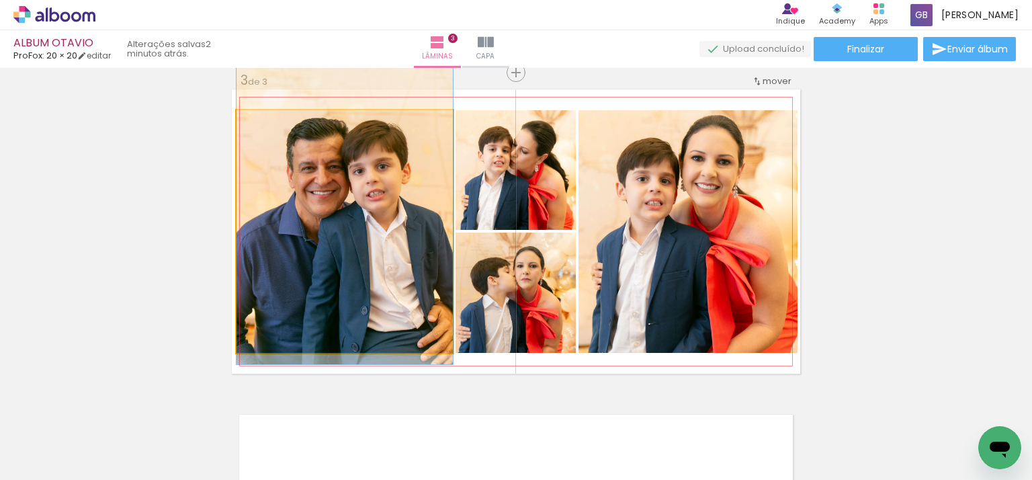
drag, startPoint x: 344, startPoint y: 182, endPoint x: 347, endPoint y: 153, distance: 29.7
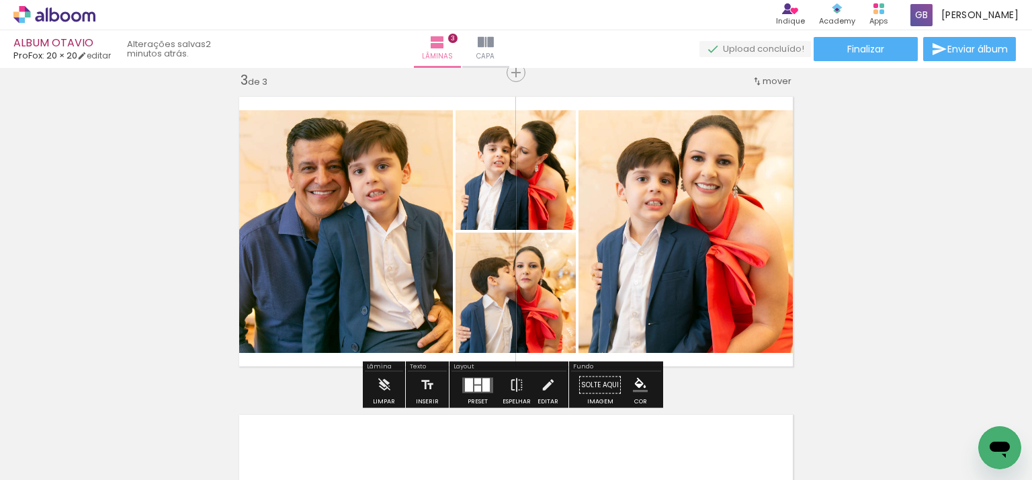
click at [640, 384] on iron-icon "color picker" at bounding box center [640, 385] width 15 height 15
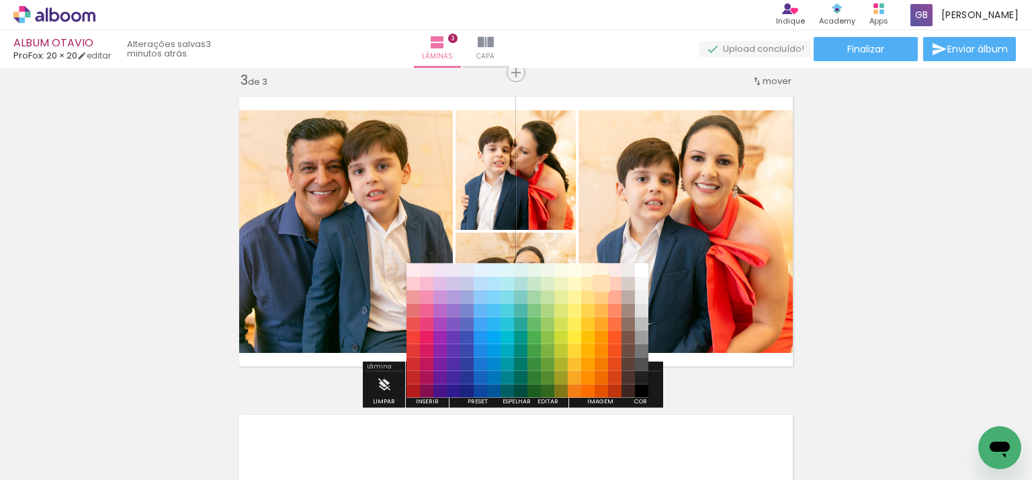
click at [595, 282] on paper-item "#ffe0b2" at bounding box center [601, 282] width 13 height 13
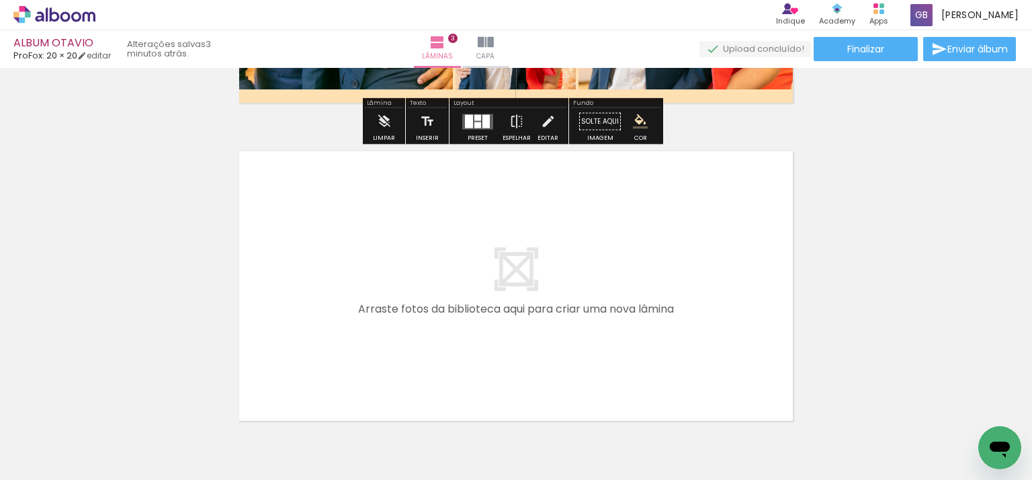
scroll to position [989, 0]
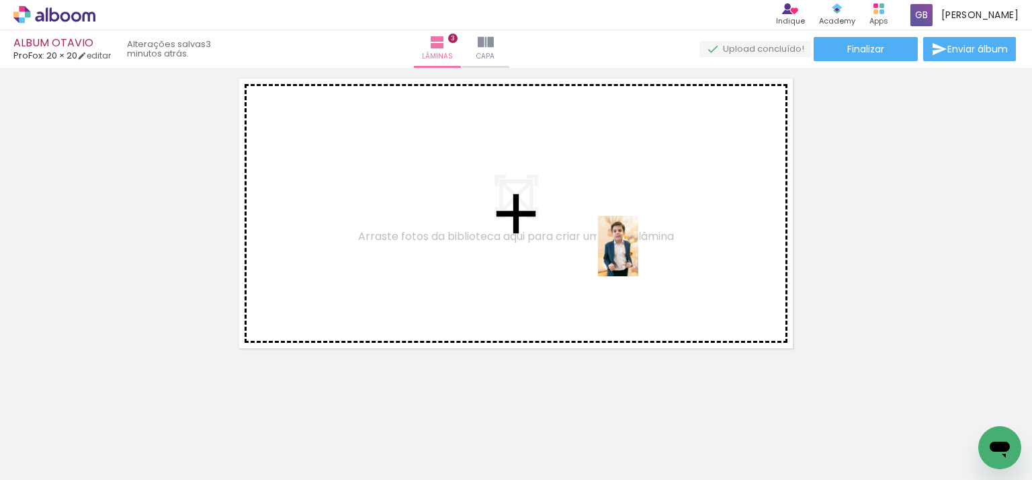
drag, startPoint x: 765, startPoint y: 440, endPoint x: 737, endPoint y: 370, distance: 75.1
click at [636, 249] on quentale-workspace at bounding box center [516, 240] width 1032 height 480
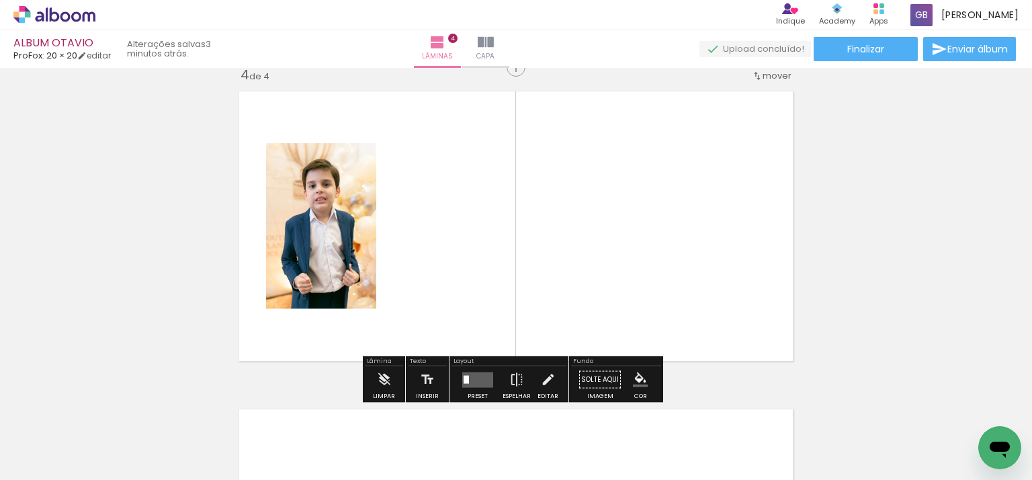
scroll to position [971, 0]
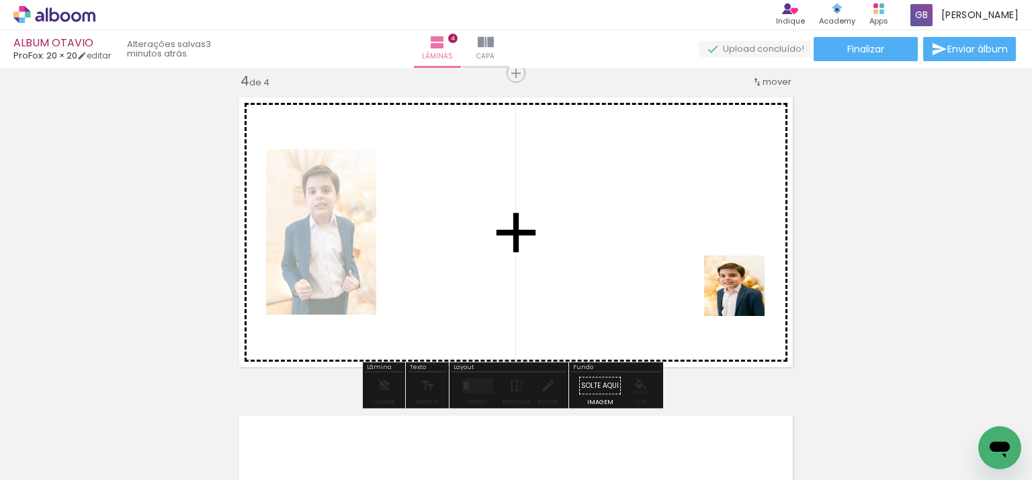
drag, startPoint x: 855, startPoint y: 449, endPoint x: 896, endPoint y: 437, distance: 42.7
click at [723, 271] on quentale-workspace at bounding box center [516, 240] width 1032 height 480
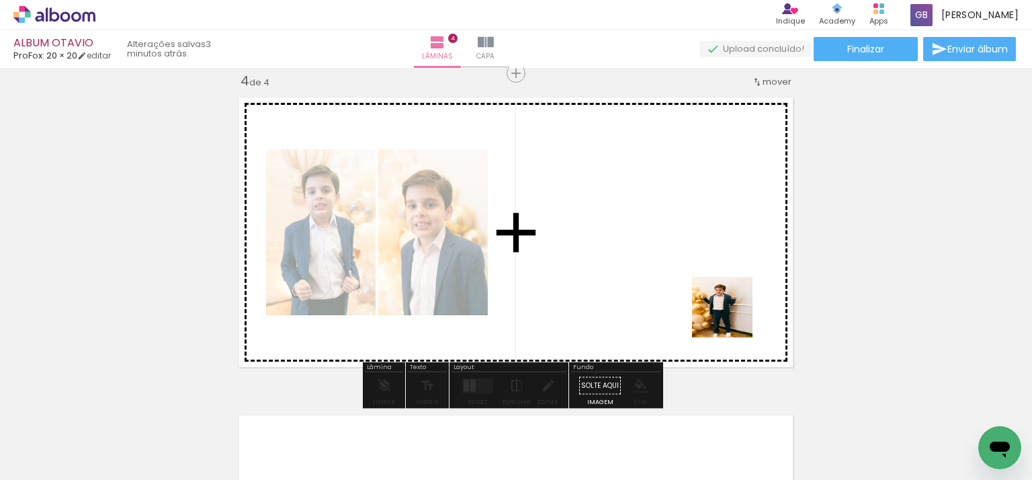
drag, startPoint x: 872, startPoint y: 399, endPoint x: 499, endPoint y: 386, distance: 373.9
click at [699, 300] on quentale-workspace at bounding box center [516, 240] width 1032 height 480
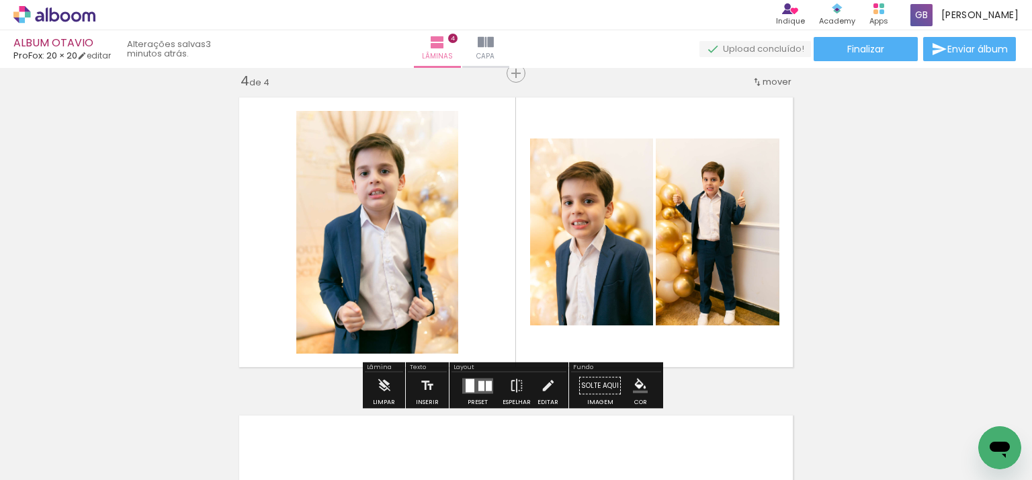
click at [471, 375] on div at bounding box center [478, 385] width 36 height 27
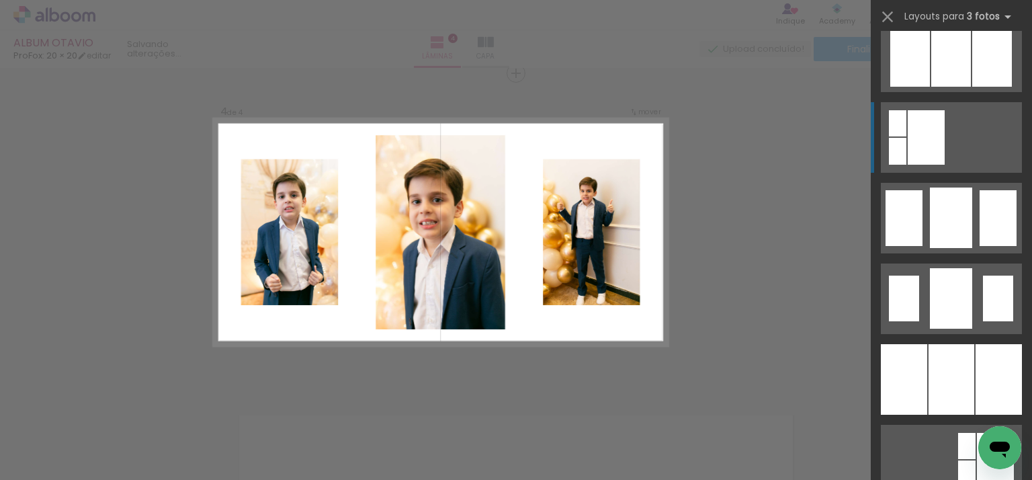
scroll to position [1008, 0]
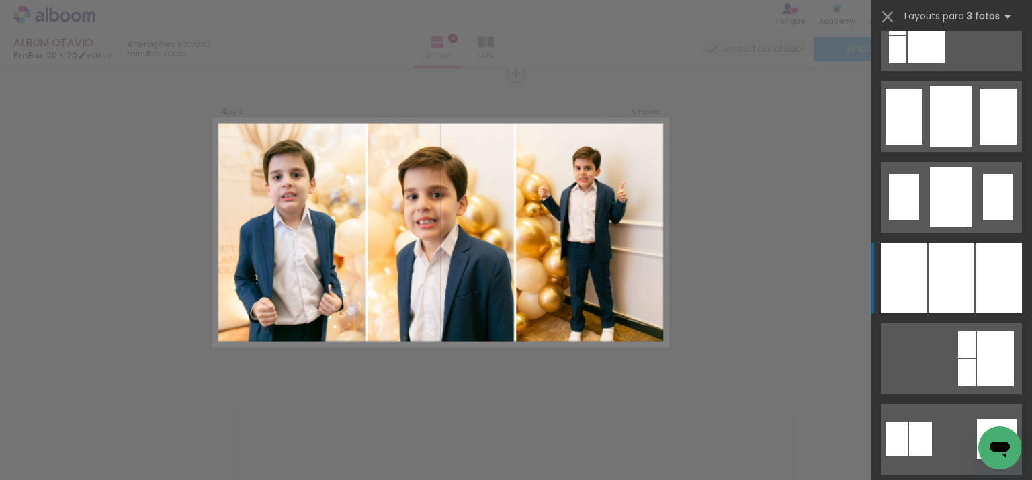
click at [958, 268] on div at bounding box center [952, 278] width 46 height 71
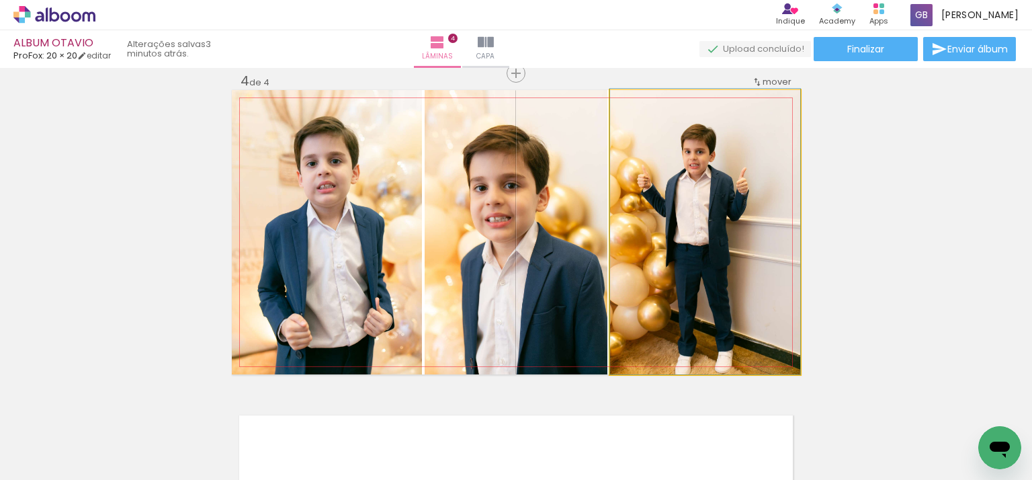
drag, startPoint x: 723, startPoint y: 298, endPoint x: 519, endPoint y: 284, distance: 204.1
click at [0, 0] on slot at bounding box center [0, 0] width 0 height 0
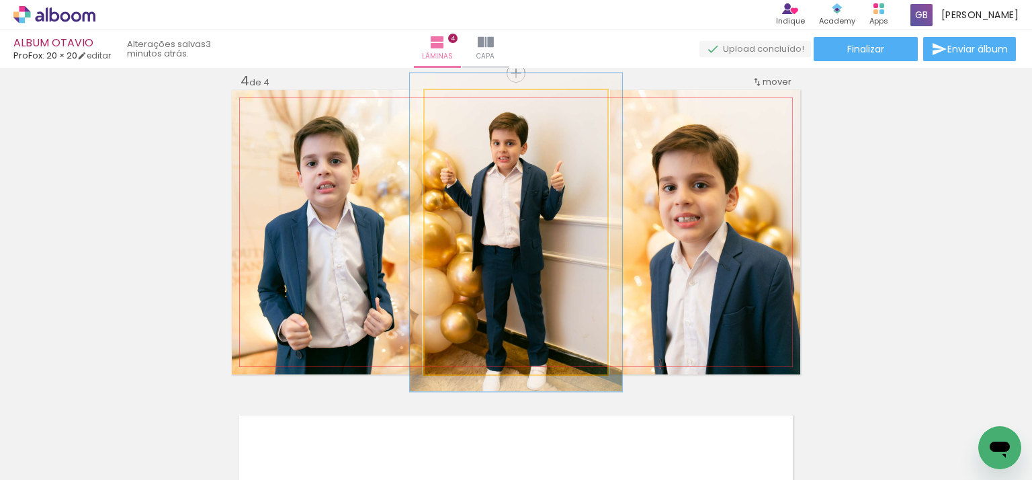
click at [456, 104] on div at bounding box center [462, 104] width 12 height 12
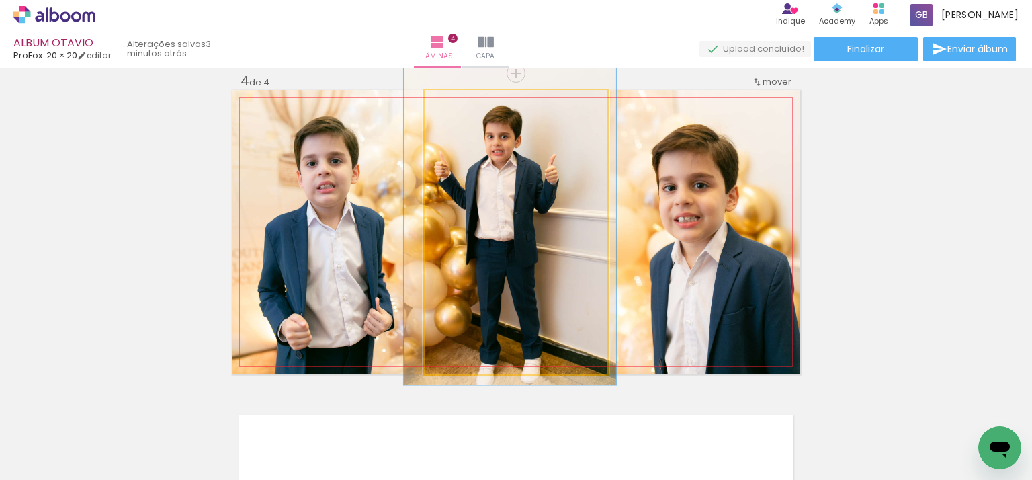
drag, startPoint x: 456, startPoint y: 182, endPoint x: 450, endPoint y: 177, distance: 8.1
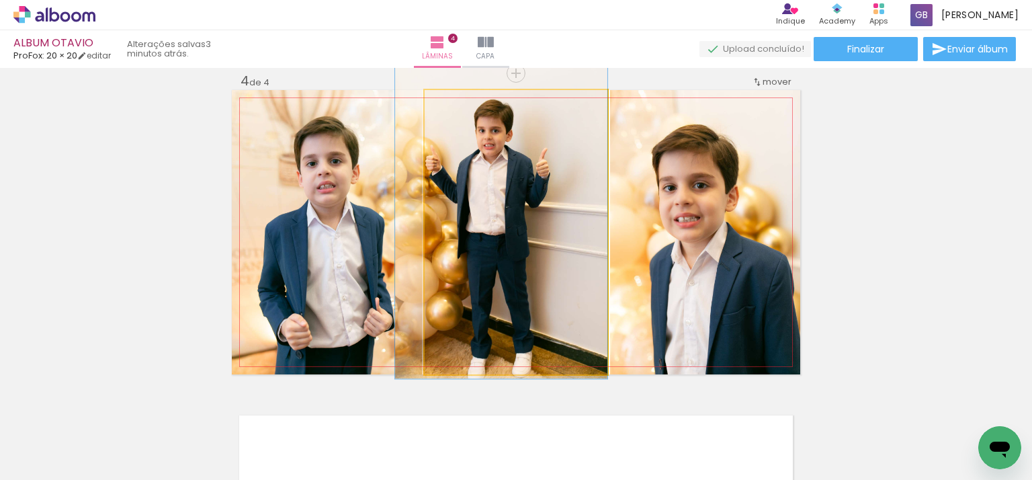
drag, startPoint x: 547, startPoint y: 251, endPoint x: 538, endPoint y: 243, distance: 12.0
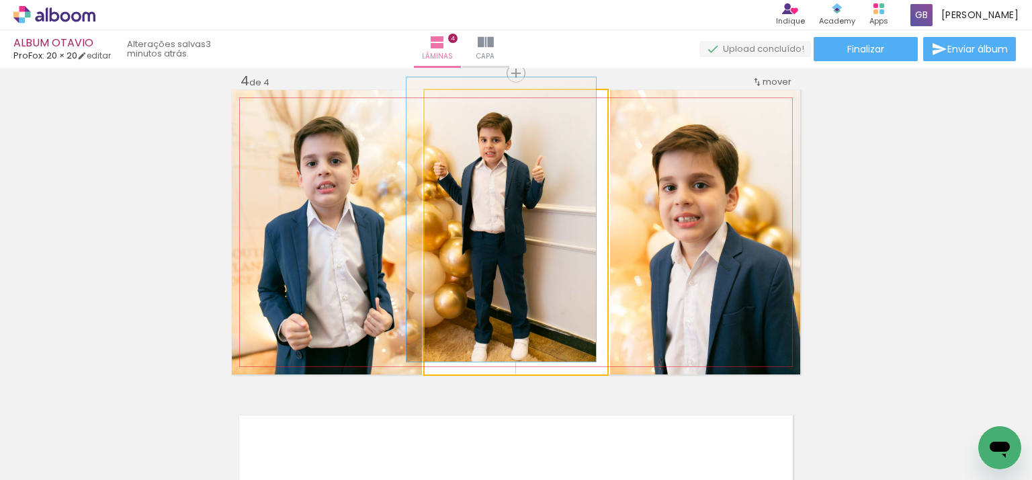
drag, startPoint x: 457, startPoint y: 110, endPoint x: 397, endPoint y: 104, distance: 60.1
type paper-slider "100"
click at [425, 104] on quentale-photo at bounding box center [516, 232] width 183 height 284
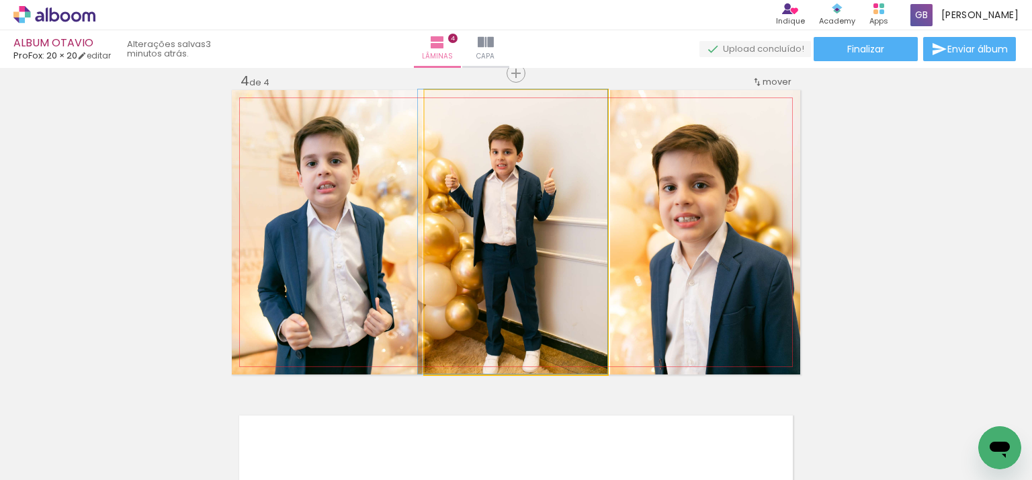
drag, startPoint x: 562, startPoint y: 254, endPoint x: 577, endPoint y: 263, distance: 17.2
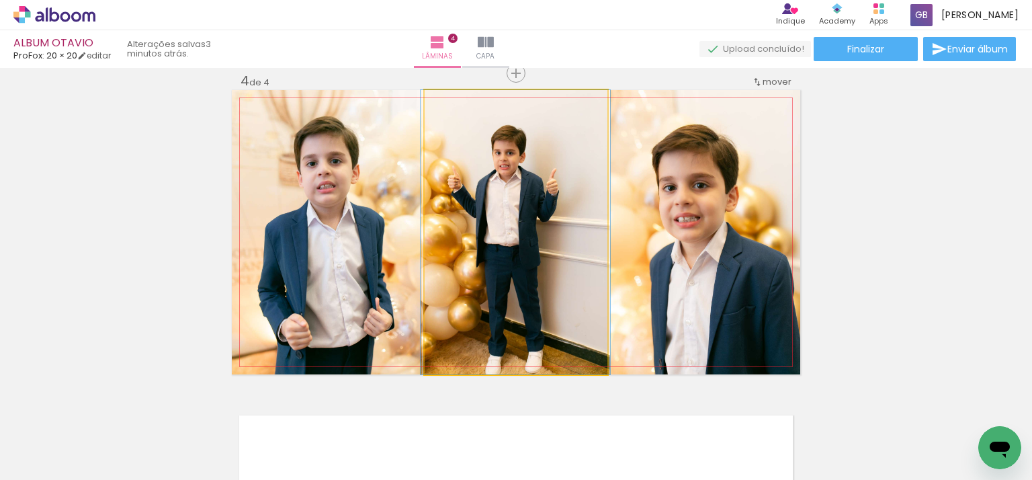
drag, startPoint x: 550, startPoint y: 227, endPoint x: 550, endPoint y: 190, distance: 37.6
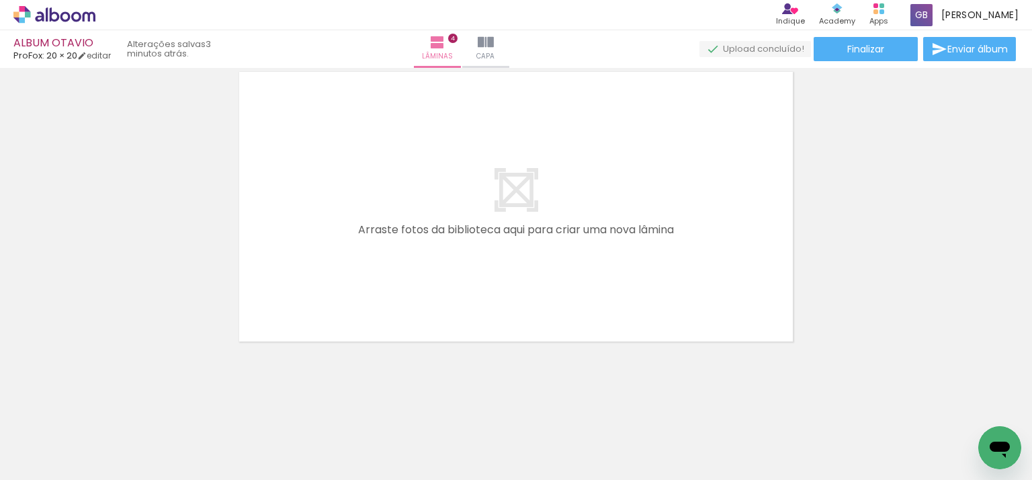
scroll to position [0, 915]
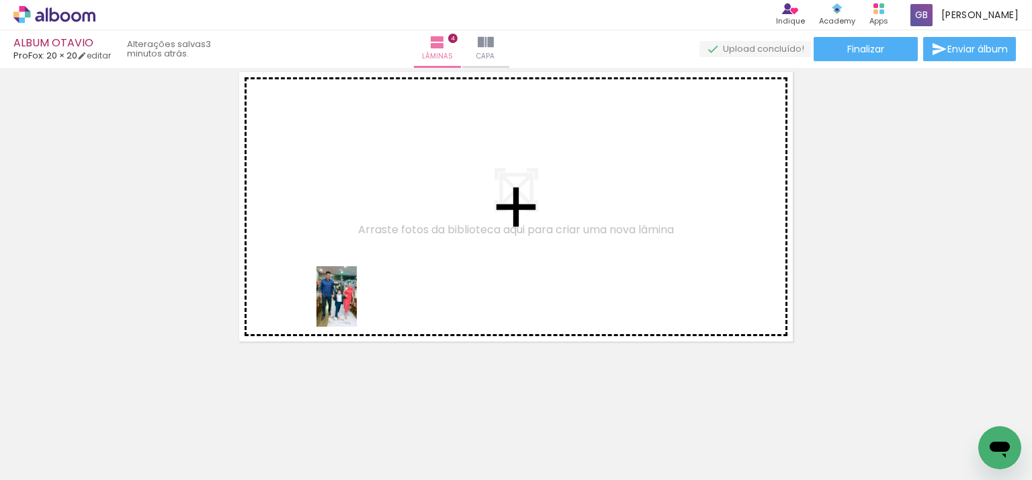
drag, startPoint x: 358, startPoint y: 443, endPoint x: 409, endPoint y: 396, distance: 69.9
click at [352, 274] on quentale-workspace at bounding box center [516, 240] width 1032 height 480
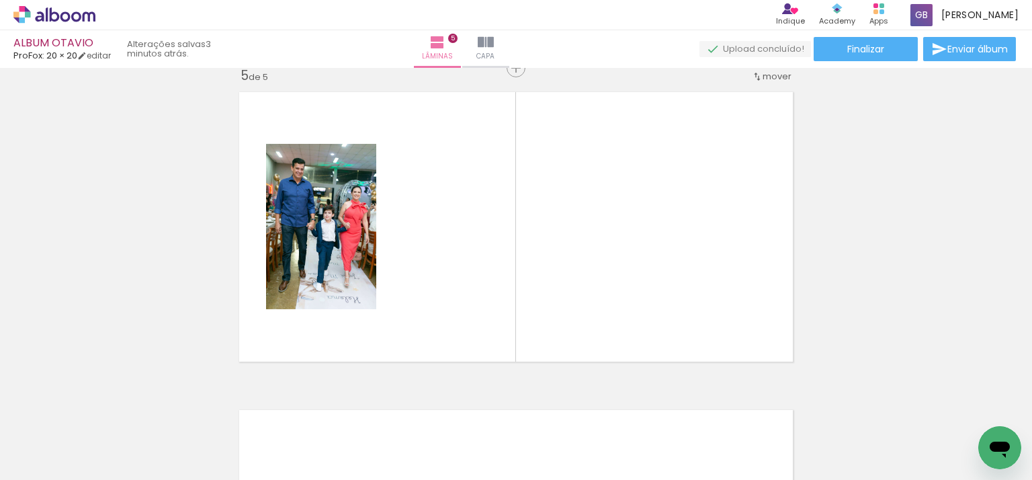
scroll to position [1288, 0]
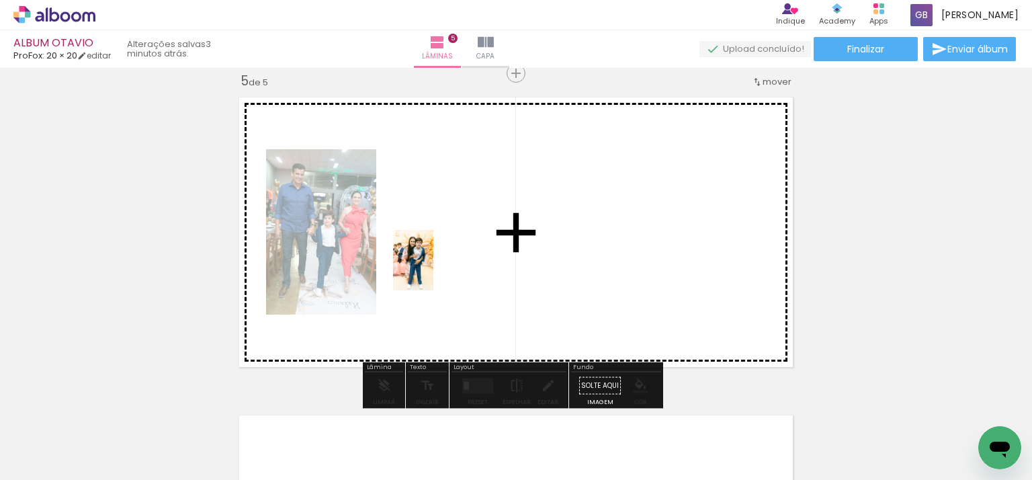
drag, startPoint x: 422, startPoint y: 450, endPoint x: 434, endPoint y: 270, distance: 179.8
click at [434, 270] on quentale-workspace at bounding box center [516, 240] width 1032 height 480
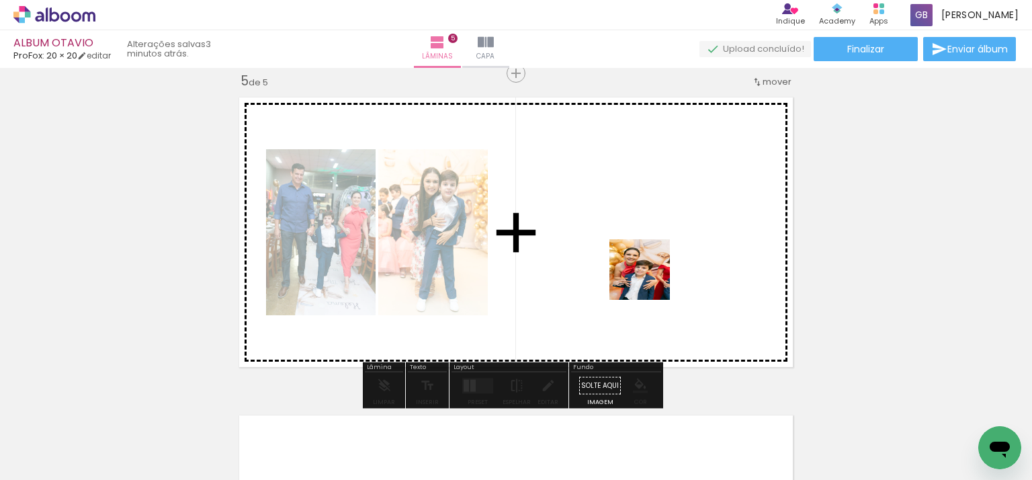
drag, startPoint x: 802, startPoint y: 456, endPoint x: 650, endPoint y: 280, distance: 233.5
click at [650, 280] on quentale-workspace at bounding box center [516, 240] width 1032 height 480
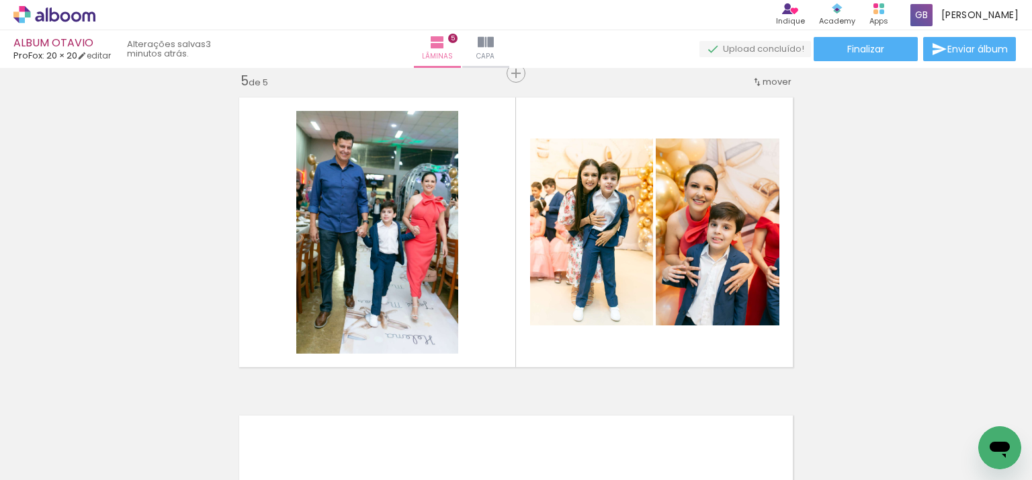
scroll to position [0, 1123]
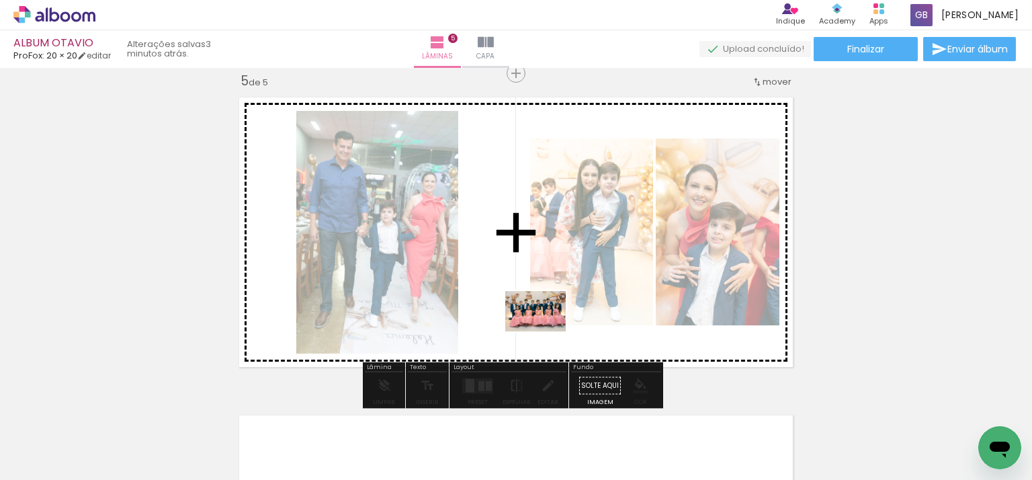
drag, startPoint x: 272, startPoint y: 445, endPoint x: 556, endPoint y: 327, distance: 307.9
click at [556, 327] on quentale-workspace at bounding box center [516, 240] width 1032 height 480
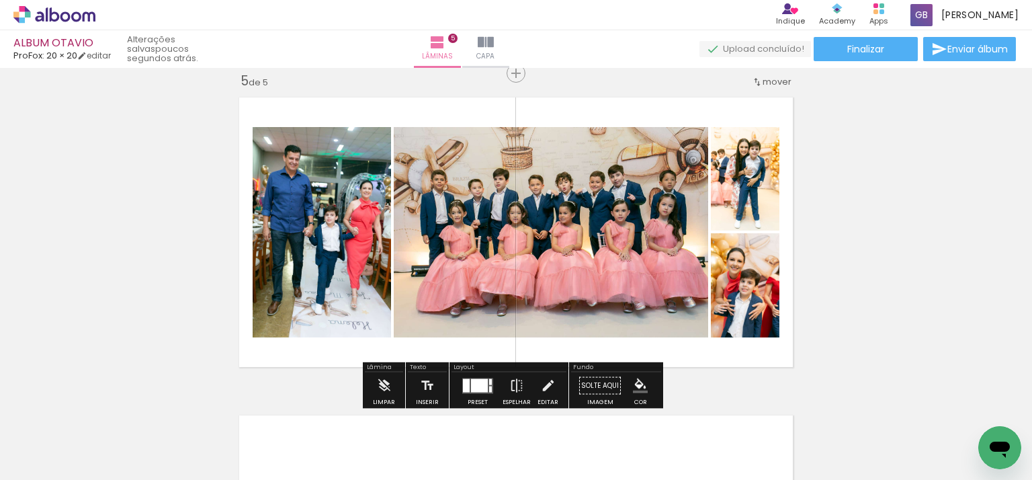
click at [473, 384] on div at bounding box center [479, 384] width 17 height 13
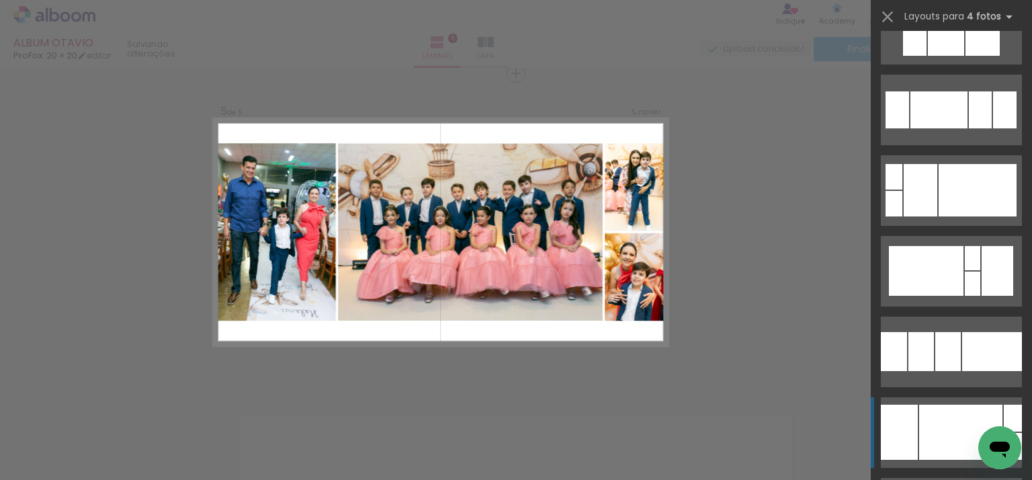
scroll to position [2756, 0]
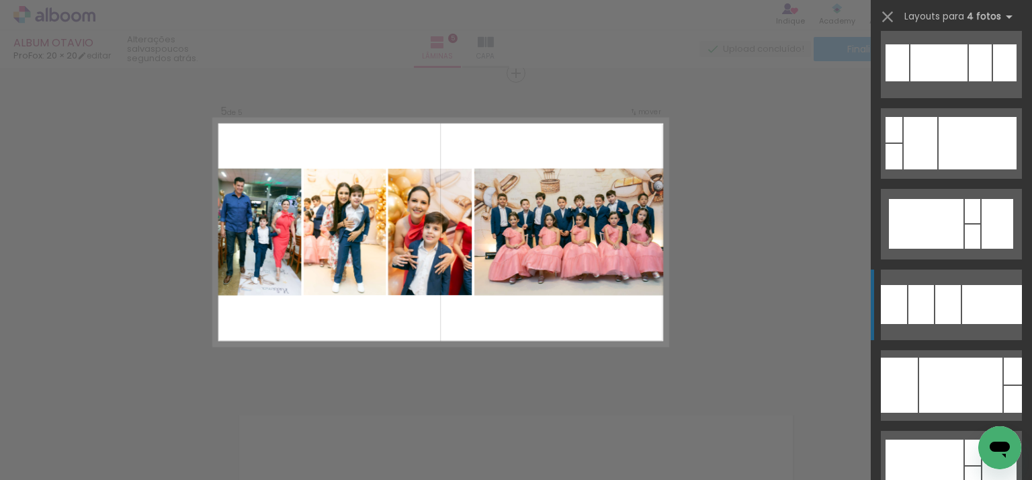
click at [940, 308] on div at bounding box center [949, 304] width 26 height 39
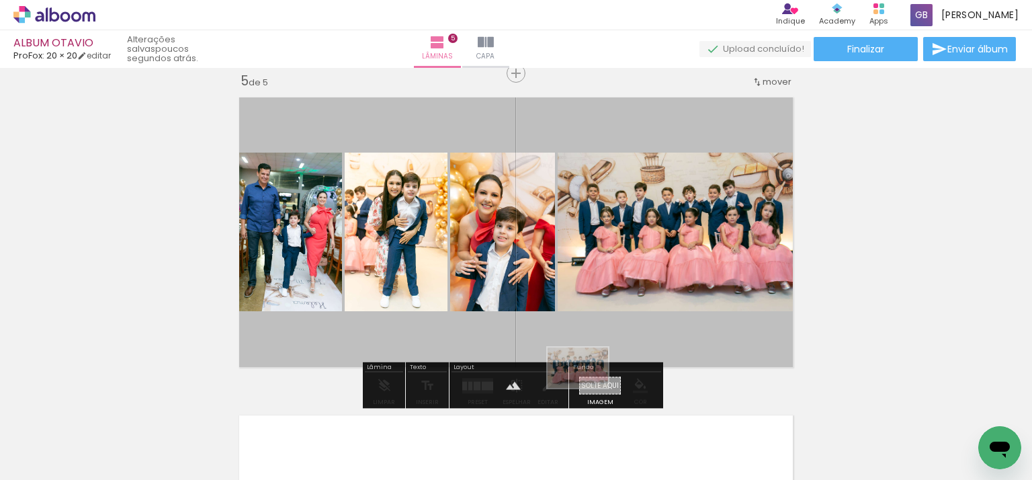
drag, startPoint x: 307, startPoint y: 444, endPoint x: 591, endPoint y: 388, distance: 289.7
click at [591, 388] on quentale-workspace at bounding box center [516, 240] width 1032 height 480
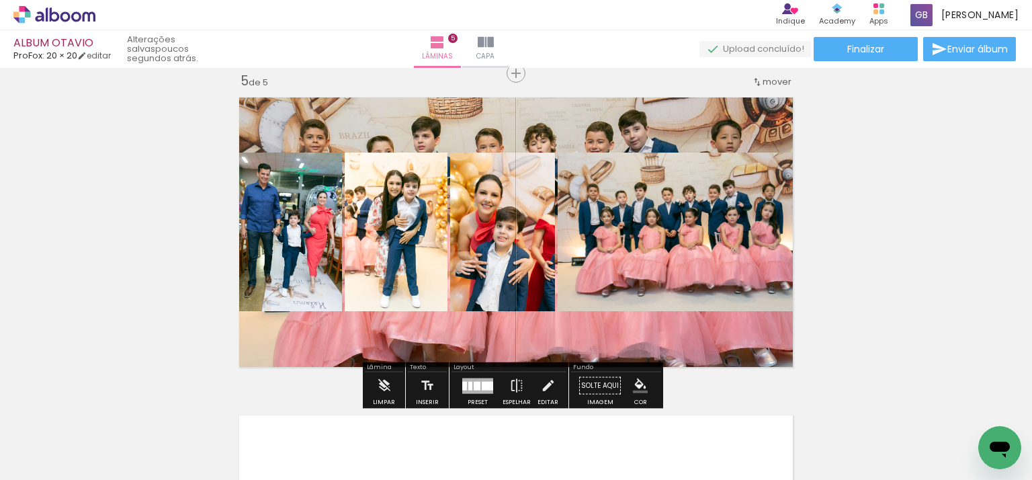
click at [759, 327] on quentale-layouter at bounding box center [516, 232] width 569 height 284
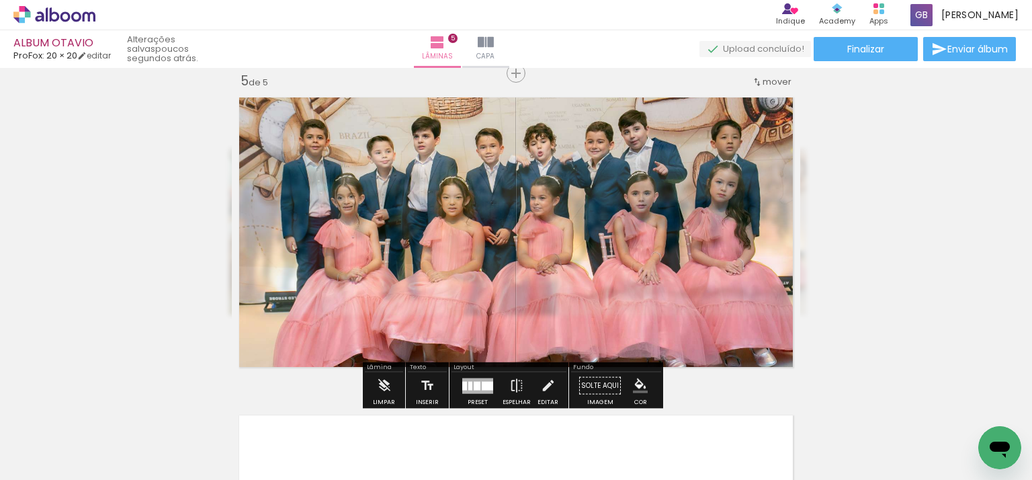
type paper-slider "55"
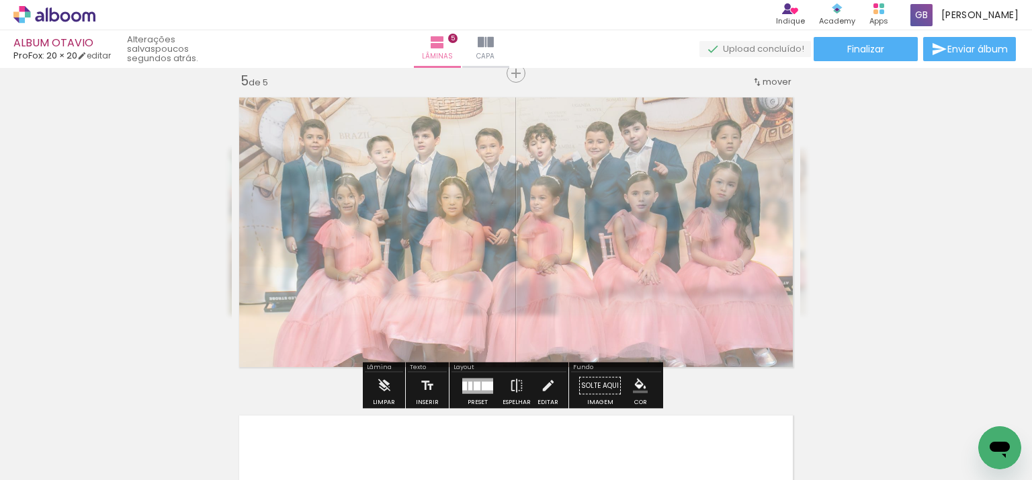
click at [401, 128] on div at bounding box center [404, 125] width 52 height 22
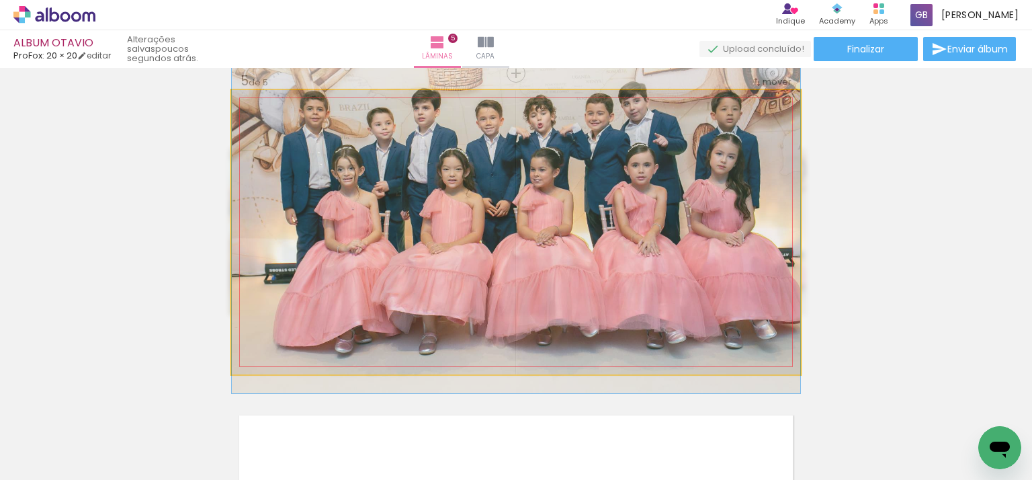
drag, startPoint x: 522, startPoint y: 191, endPoint x: 520, endPoint y: 169, distance: 21.5
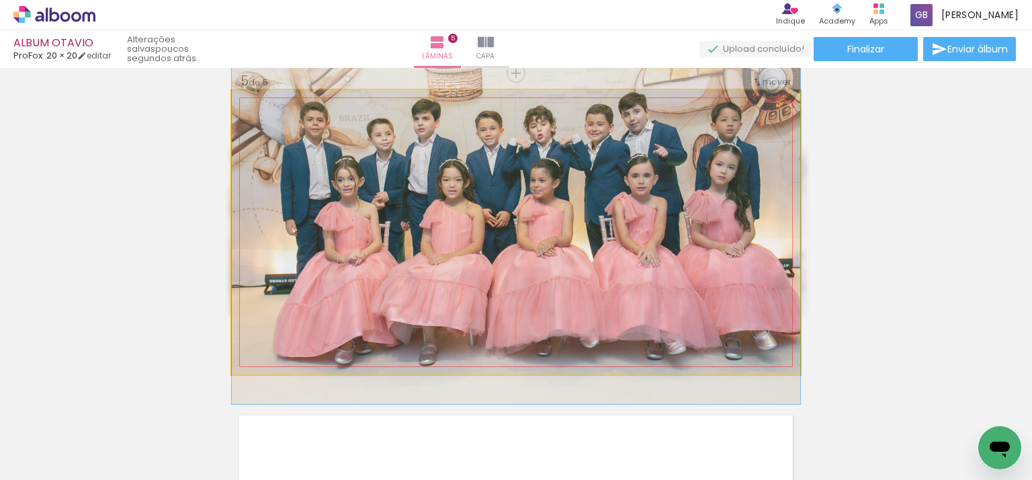
drag, startPoint x: 520, startPoint y: 169, endPoint x: 521, endPoint y: 181, distance: 12.1
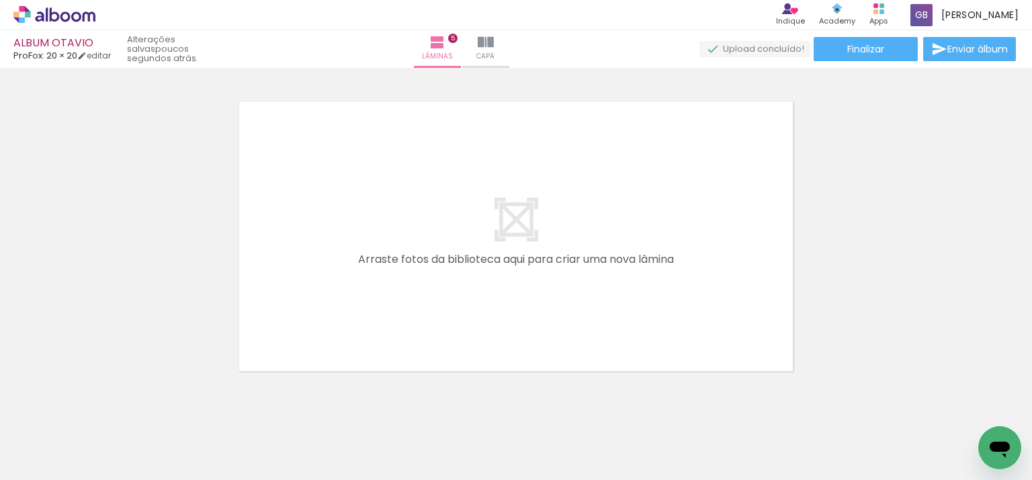
scroll to position [1624, 0]
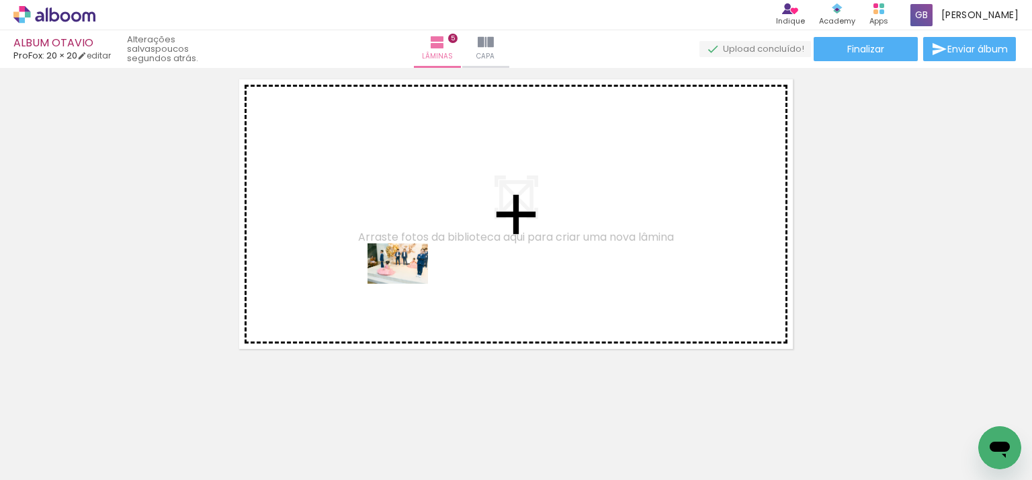
drag, startPoint x: 378, startPoint y: 443, endPoint x: 419, endPoint y: 408, distance: 53.9
click at [410, 274] on quentale-workspace at bounding box center [516, 240] width 1032 height 480
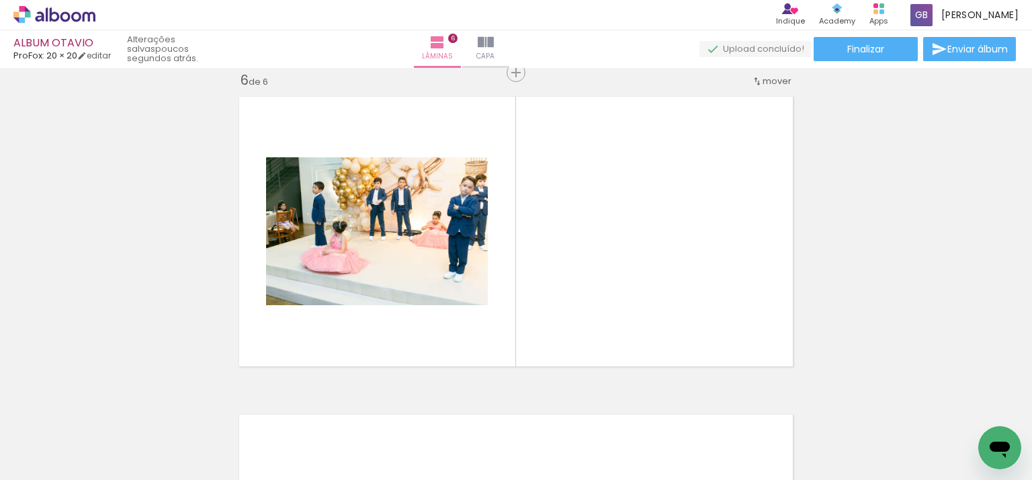
scroll to position [1606, 0]
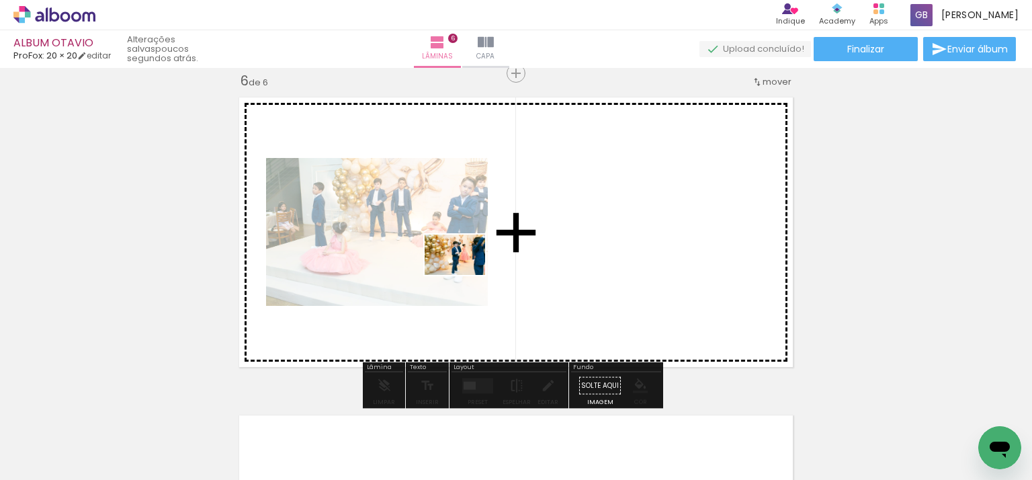
drag, startPoint x: 453, startPoint y: 431, endPoint x: 512, endPoint y: 444, distance: 60.7
click at [466, 272] on quentale-workspace at bounding box center [516, 240] width 1032 height 480
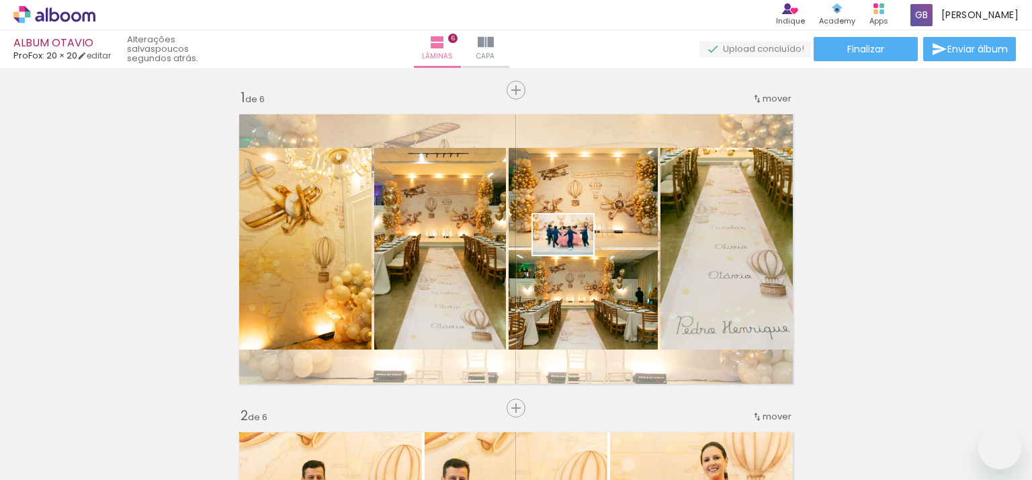
click at [573, 255] on quentale-workspace at bounding box center [516, 240] width 1032 height 480
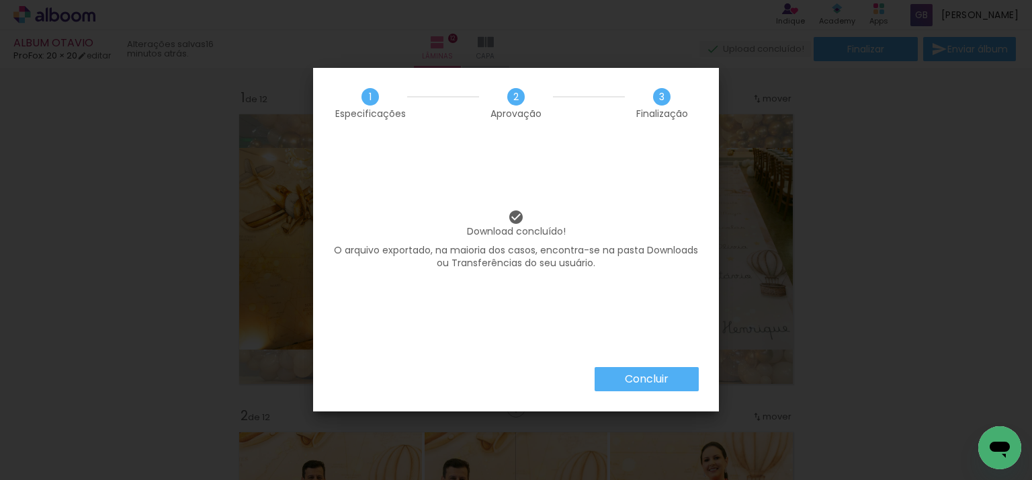
scroll to position [1008, 0]
click at [0, 0] on slot "Concluir" at bounding box center [0, 0] width 0 height 0
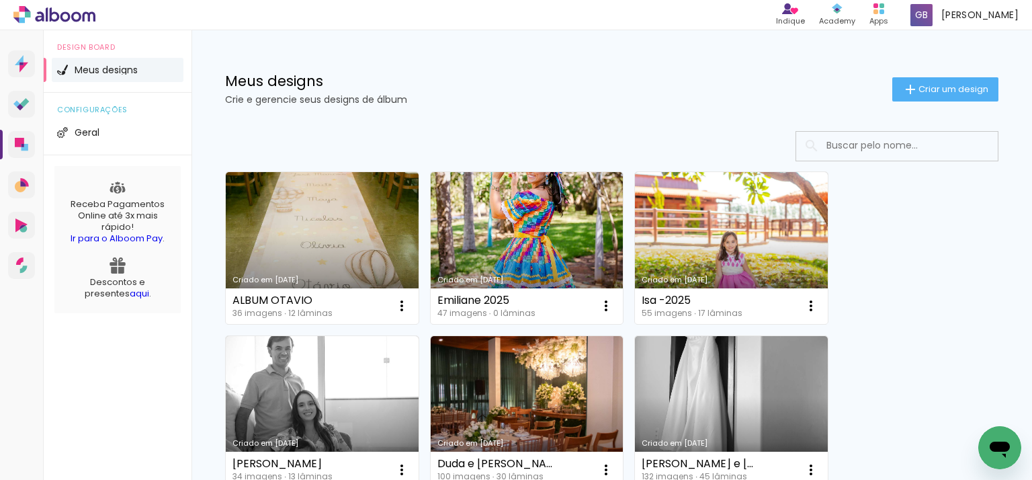
click at [921, 88] on span "Criar um design" at bounding box center [954, 89] width 70 height 9
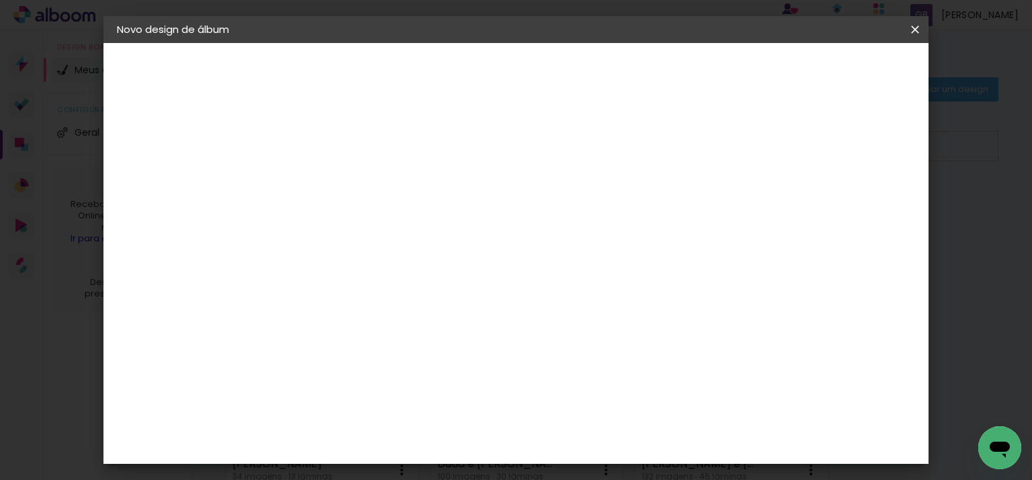
click at [337, 190] on input at bounding box center [337, 180] width 0 height 21
type input "[PERSON_NAME]"
type paper-input "[PERSON_NAME]"
click at [0, 0] on slot "Avançar" at bounding box center [0, 0] width 0 height 0
click at [213, 83] on div "1. Informações Preenchendo título... Olivia 2. Especificações Fornecedor Escolh…" at bounding box center [191, 63] width 175 height 40
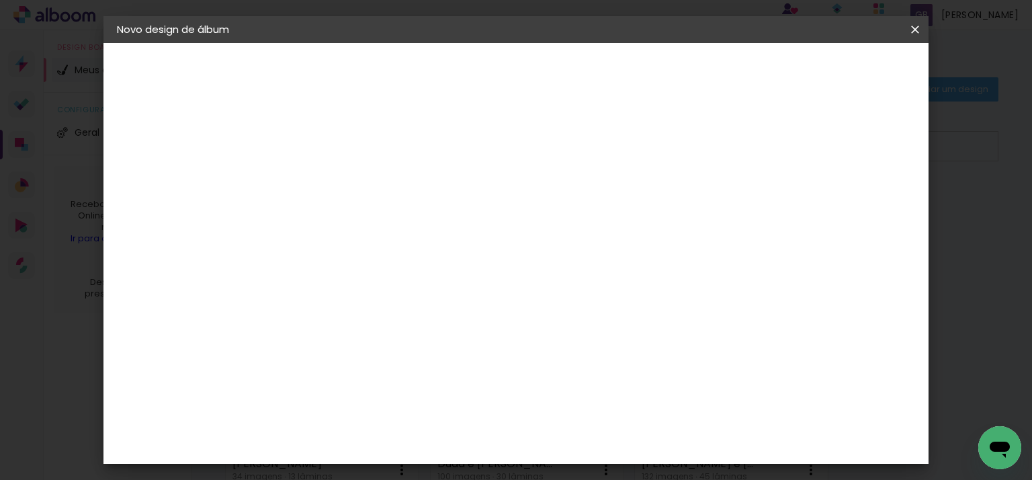
click at [439, 264] on input at bounding box center [371, 255] width 136 height 17
type input "profo"
type paper-input "profo"
click at [364, 309] on div "ProFox" at bounding box center [345, 303] width 36 height 11
click at [552, 63] on paper-button "Avançar" at bounding box center [519, 71] width 66 height 23
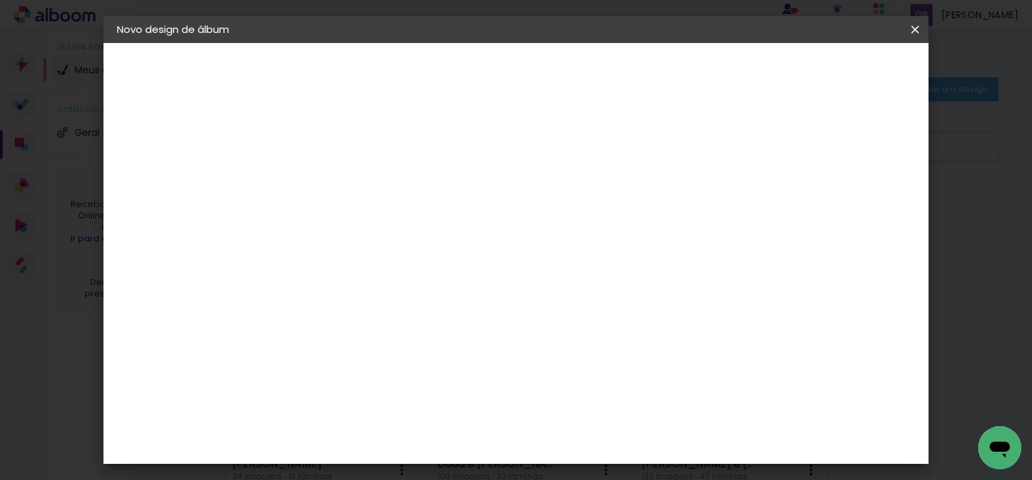
scroll to position [403, 0]
click at [427, 300] on span "25 × 25" at bounding box center [396, 318] width 63 height 36
click at [556, 78] on paper-button "Avançar" at bounding box center [523, 71] width 66 height 23
click at [0, 0] on slot "Mostrar sangria" at bounding box center [0, 0] width 0 height 0
type paper-checkbox "on"
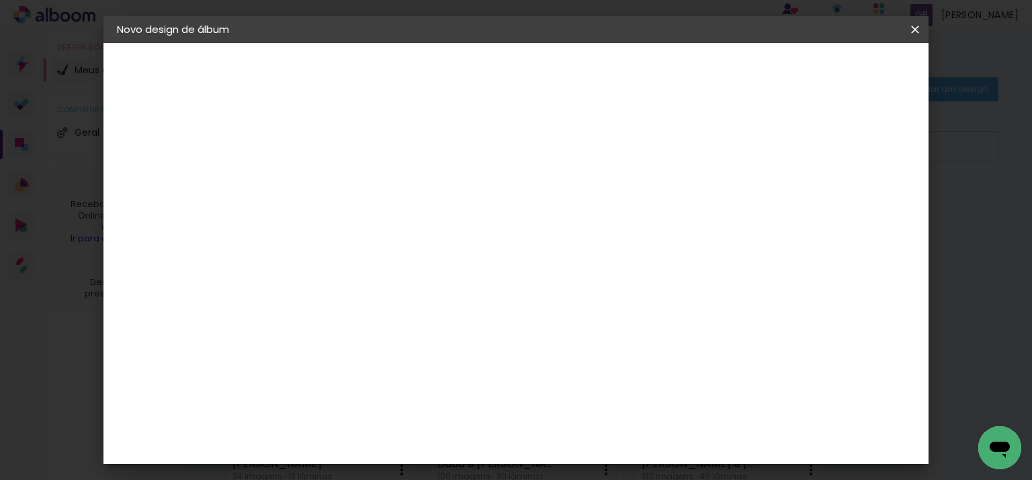
click at [696, 82] on paper-button "Iniciar design" at bounding box center [652, 71] width 88 height 23
click at [696, 62] on paper-button "Iniciar design" at bounding box center [652, 71] width 88 height 23
click at [696, 71] on paper-button "Iniciar design" at bounding box center [652, 71] width 88 height 23
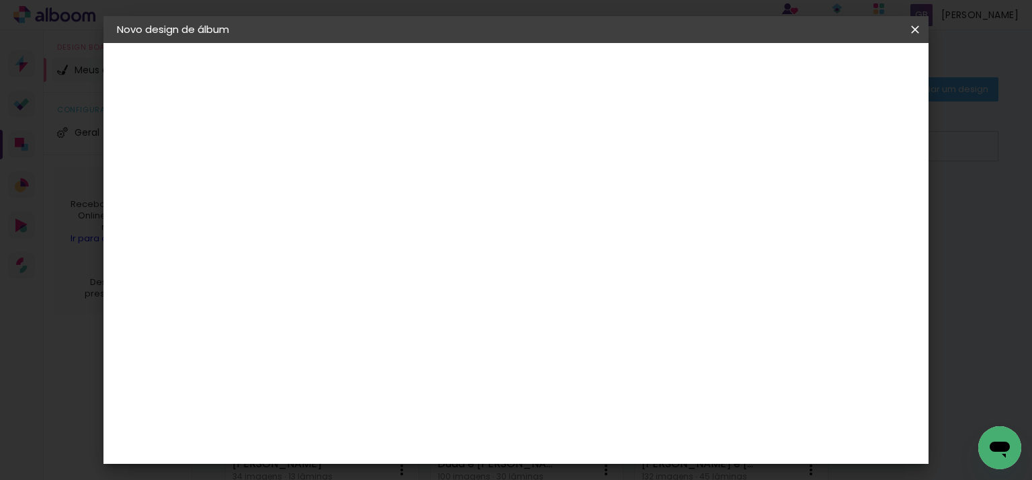
click at [696, 207] on div "25.4 cm Largura da página 25.4 cm Altura 50.8 cm Largura da lâmina (2 páginas) …" at bounding box center [497, 215] width 398 height 108
click at [683, 76] on span "Iniciar design" at bounding box center [652, 71] width 61 height 9
click at [321, 268] on div "25.4 cm Largura da página 25.4 cm Altura 50.8 cm Largura da lâmina (2 páginas) …" at bounding box center [497, 215] width 398 height 108
click at [696, 61] on paper-button "Iniciar design" at bounding box center [652, 71] width 88 height 23
click at [912, 32] on iron-icon at bounding box center [915, 29] width 16 height 13
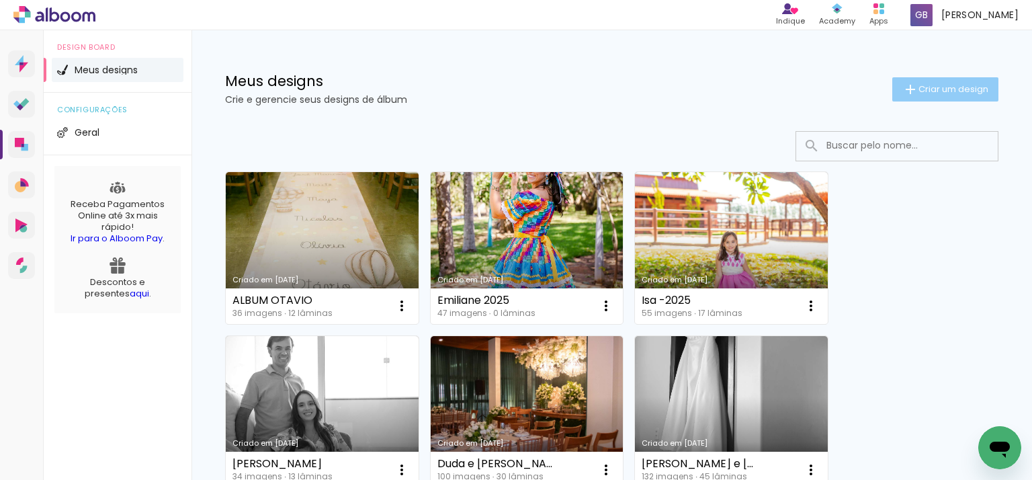
click at [927, 79] on paper-button "Criar um design" at bounding box center [946, 89] width 106 height 24
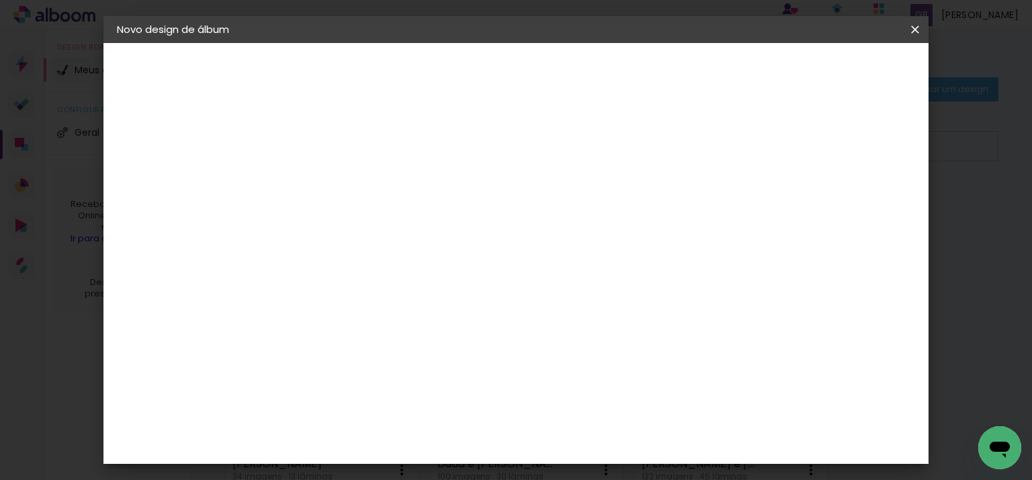
click at [341, 198] on paper-input-container "Título do álbum" at bounding box center [336, 181] width 9 height 34
click at [337, 192] on div at bounding box center [337, 191] width 0 height 1
click at [337, 191] on input at bounding box center [337, 180] width 0 height 21
type input "[PERSON_NAME]"
type paper-input "[PERSON_NAME]"
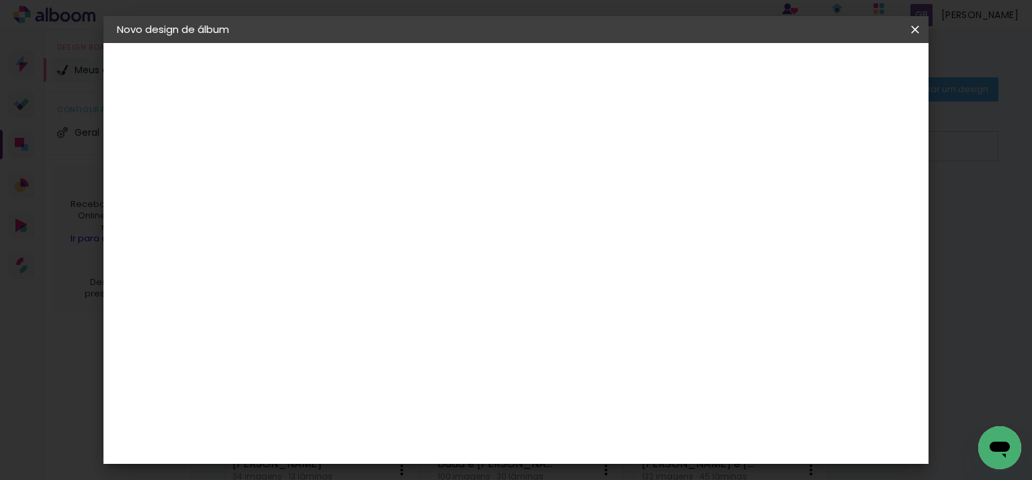
click at [395, 56] on header "Informações Dê um título ao seu álbum. Avançar" at bounding box center [336, 83] width 117 height 80
click at [0, 0] on slot "Avançar" at bounding box center [0, 0] width 0 height 0
click at [412, 264] on input "profo" at bounding box center [357, 255] width 109 height 17
click at [412, 264] on input "profox" at bounding box center [357, 255] width 109 height 17
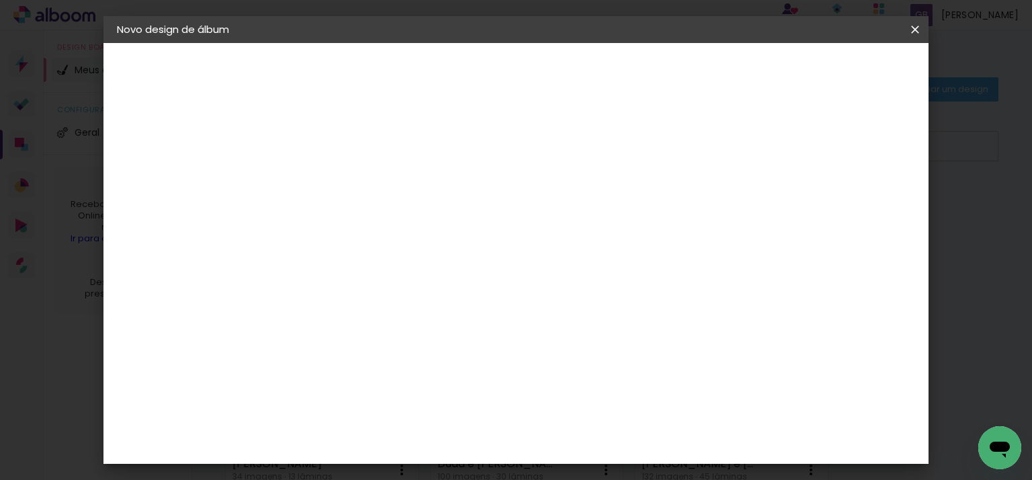
click at [412, 264] on input "profox" at bounding box center [357, 255] width 109 height 17
type input "pro"
type paper-input "pro"
drag, startPoint x: 831, startPoint y: 53, endPoint x: 815, endPoint y: 79, distance: 29.9
click at [573, 67] on header "Fornecedor Escolha um fornecedor ou avance com o tamanho livre. Voltar Avançar" at bounding box center [425, 88] width 294 height 91
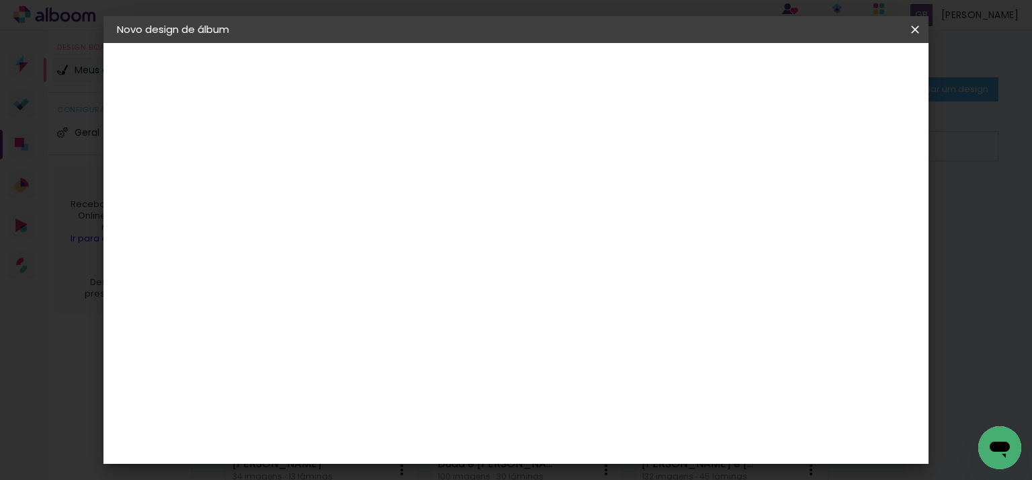
click at [479, 79] on paper-button "Voltar" at bounding box center [452, 71] width 54 height 23
click at [919, 29] on iron-icon at bounding box center [915, 29] width 16 height 13
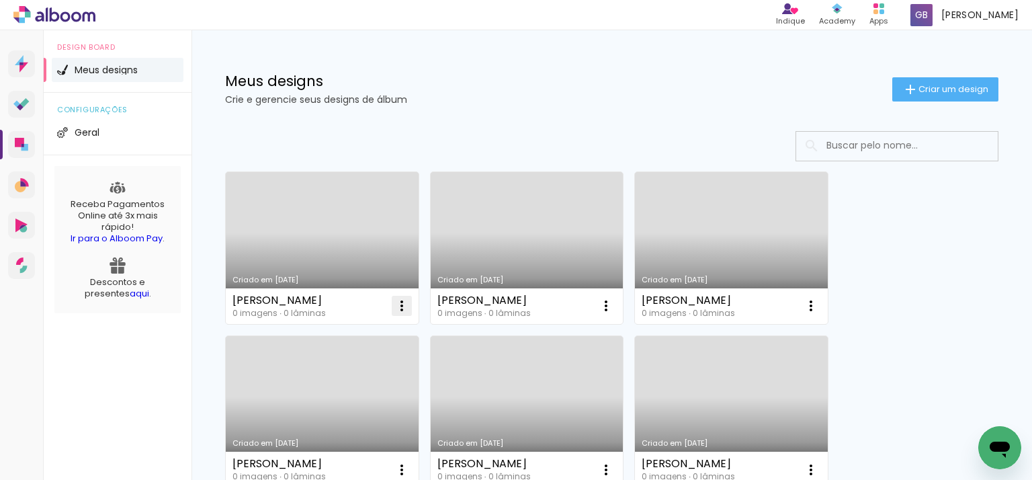
click at [399, 306] on iron-icon at bounding box center [402, 306] width 16 height 16
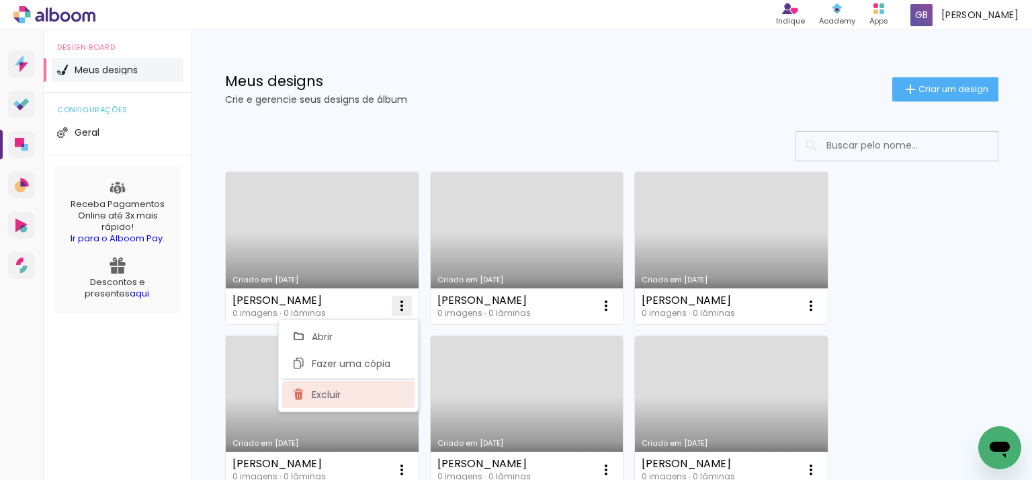
click at [371, 391] on paper-item "Excluir" at bounding box center [348, 394] width 132 height 27
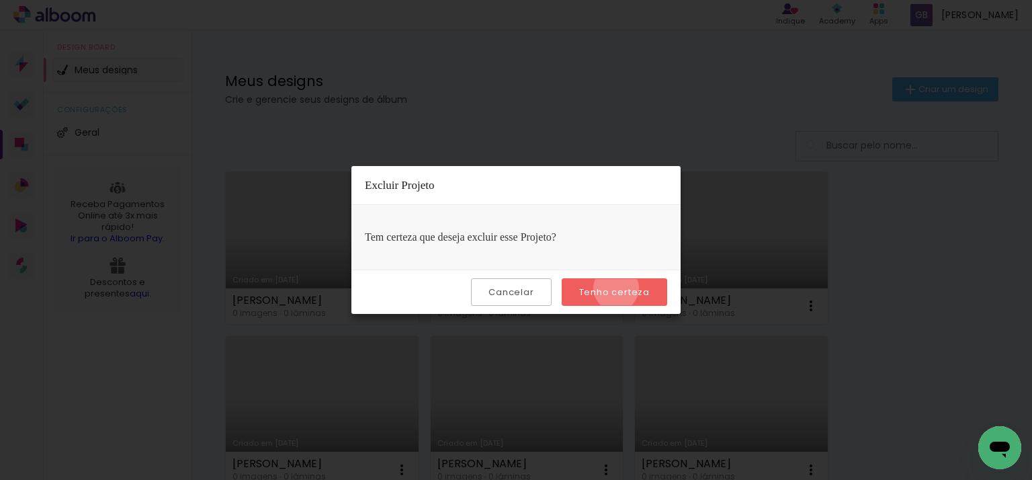
click at [0, 0] on slot "Tenho certeza" at bounding box center [0, 0] width 0 height 0
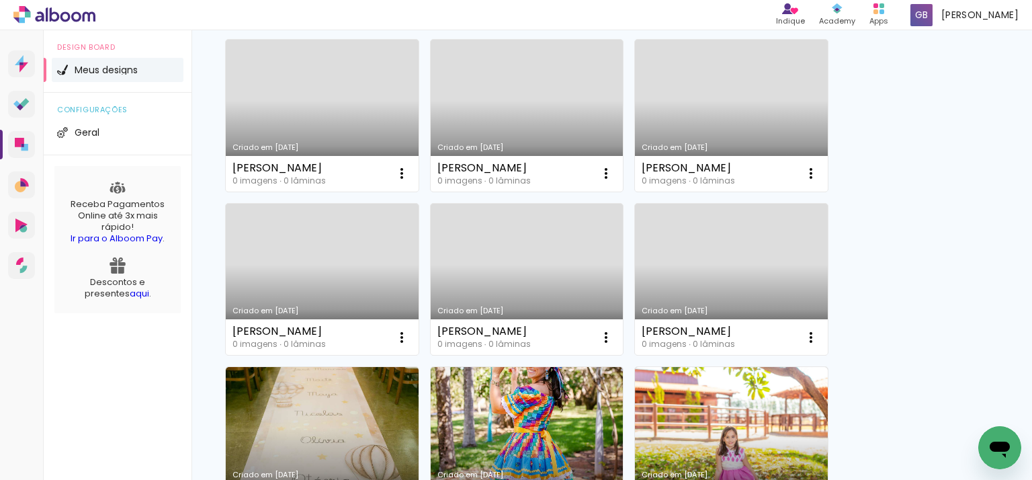
scroll to position [134, 0]
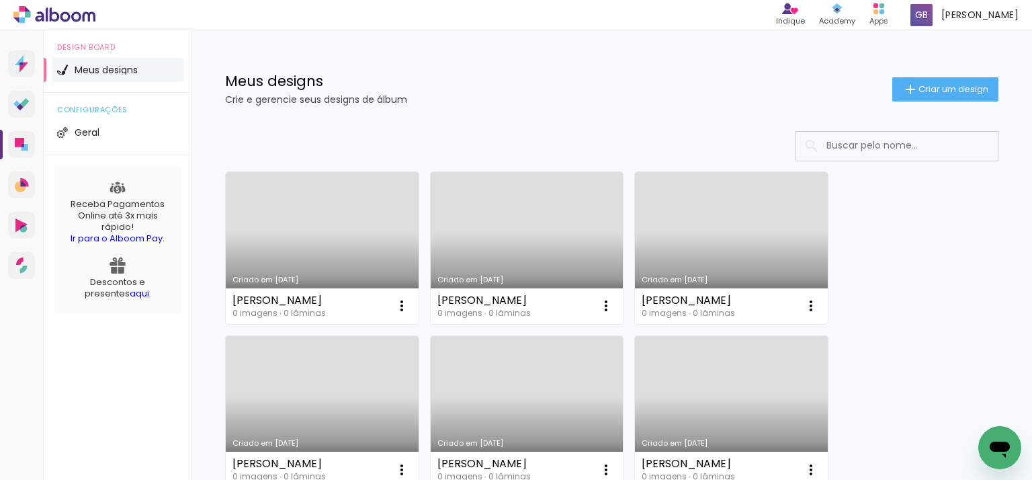
click at [402, 131] on div at bounding box center [612, 146] width 774 height 30
click at [976, 89] on span "Criar um design" at bounding box center [954, 89] width 70 height 9
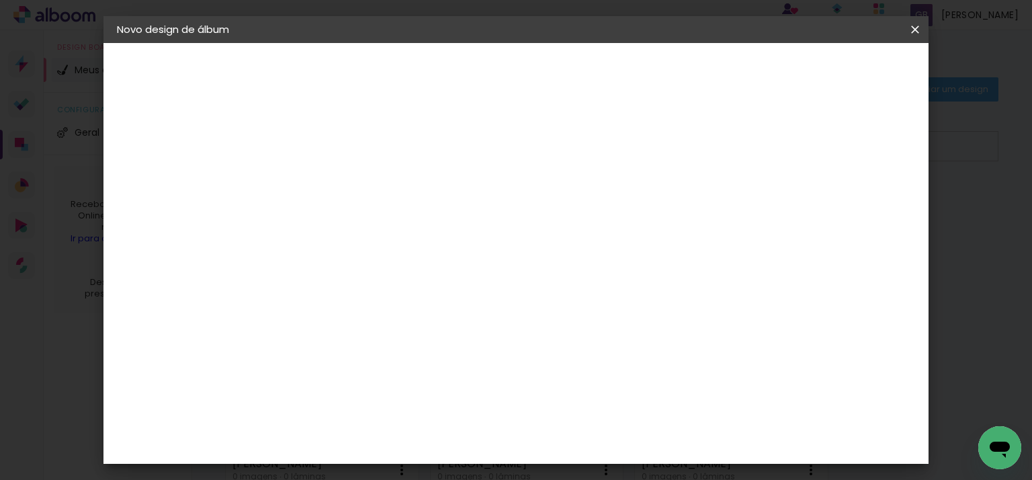
click at [337, 192] on div at bounding box center [337, 191] width 0 height 1
type input "[PERSON_NAME]"
type paper-input "[PERSON_NAME]"
click at [475, 60] on paper-button "Avançar" at bounding box center [442, 71] width 66 height 23
click at [439, 264] on input at bounding box center [371, 255] width 136 height 17
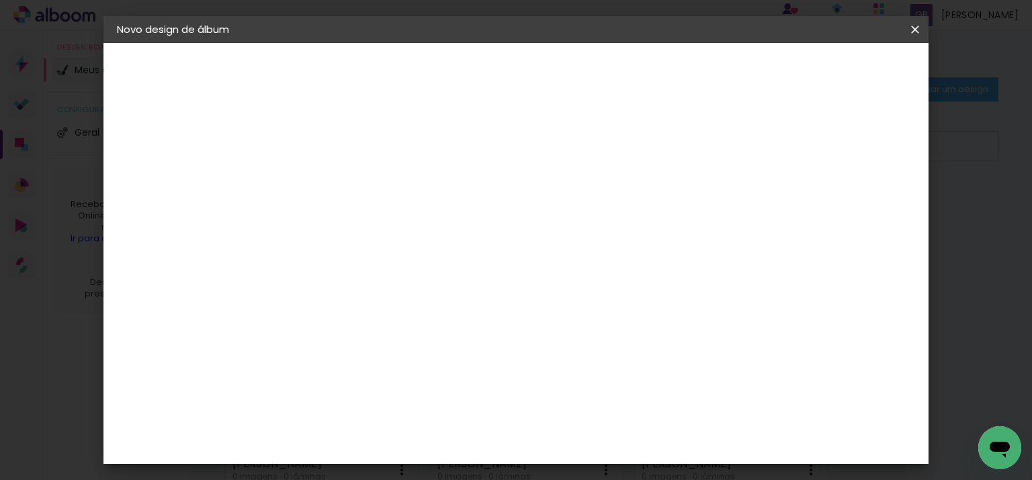
type input "prof"
type paper-input "prof"
click at [364, 309] on div "ProFox" at bounding box center [345, 303] width 36 height 11
click at [0, 0] on slot "Avançar" at bounding box center [0, 0] width 0 height 0
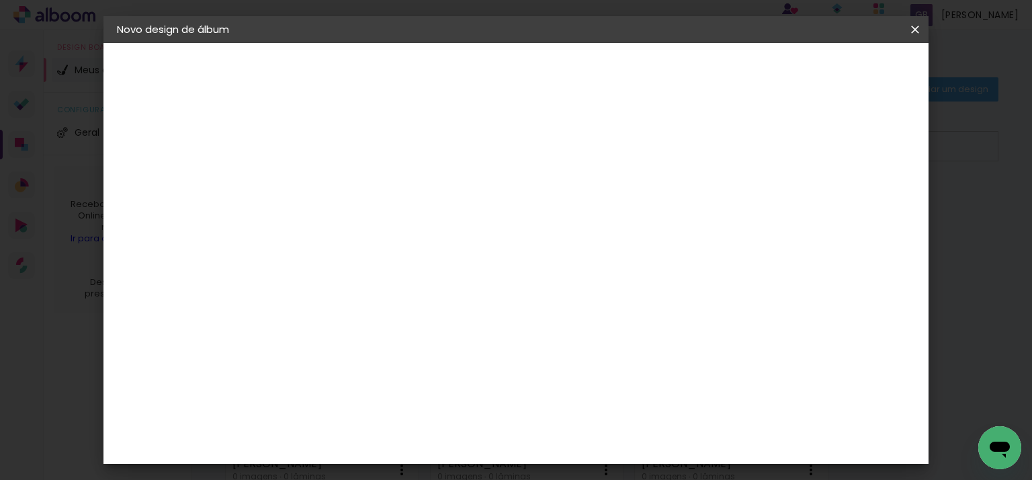
click at [427, 300] on span "25 × 25" at bounding box center [396, 318] width 63 height 36
click at [0, 0] on slot "Avançar" at bounding box center [0, 0] width 0 height 0
click at [0, 0] on slot "Mostrar sangria" at bounding box center [0, 0] width 0 height 0
type paper-checkbox "on"
click at [683, 71] on span "Iniciar design" at bounding box center [652, 71] width 61 height 9
